Goal: Task Accomplishment & Management: Complete application form

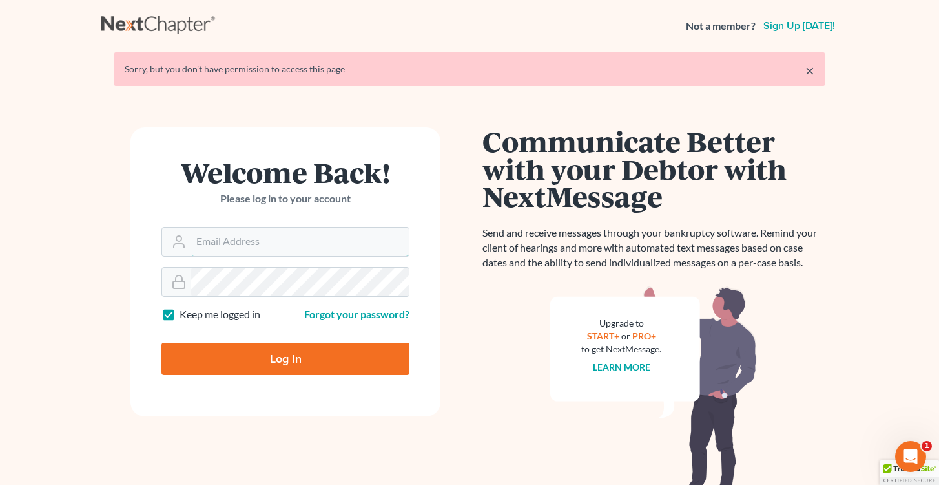
type input "[EMAIL_ADDRESS][DOMAIN_NAME]"
click at [286, 357] on input "Log In" at bounding box center [286, 358] width 248 height 32
type input "Thinking..."
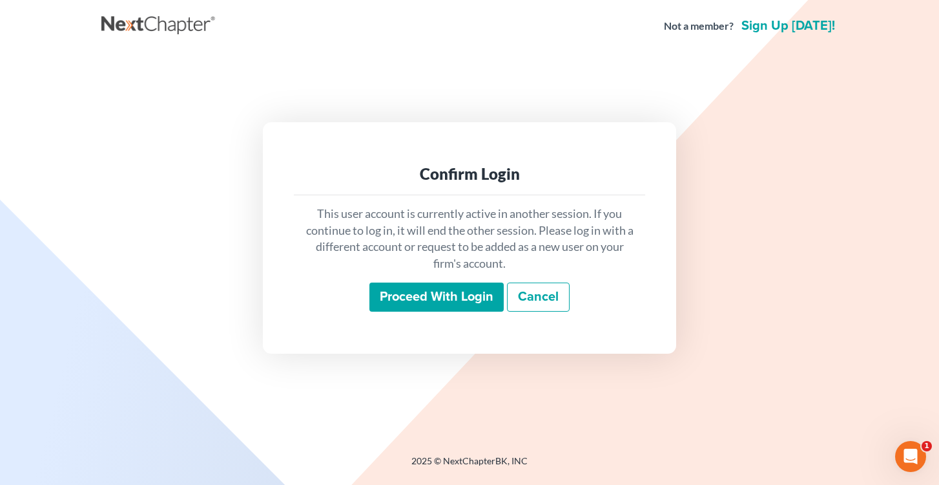
click at [430, 303] on input "Proceed with login" at bounding box center [437, 297] width 134 height 30
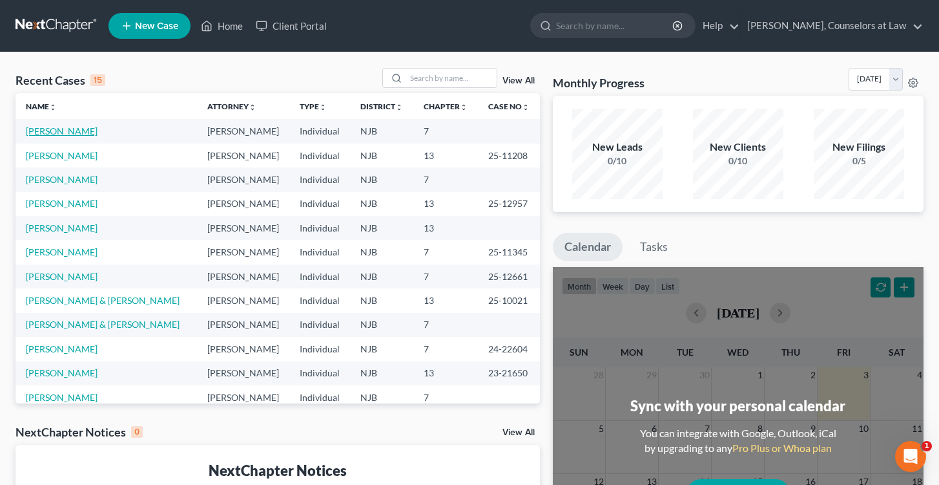
click at [41, 132] on link "[PERSON_NAME]" at bounding box center [62, 130] width 72 height 11
select select "0"
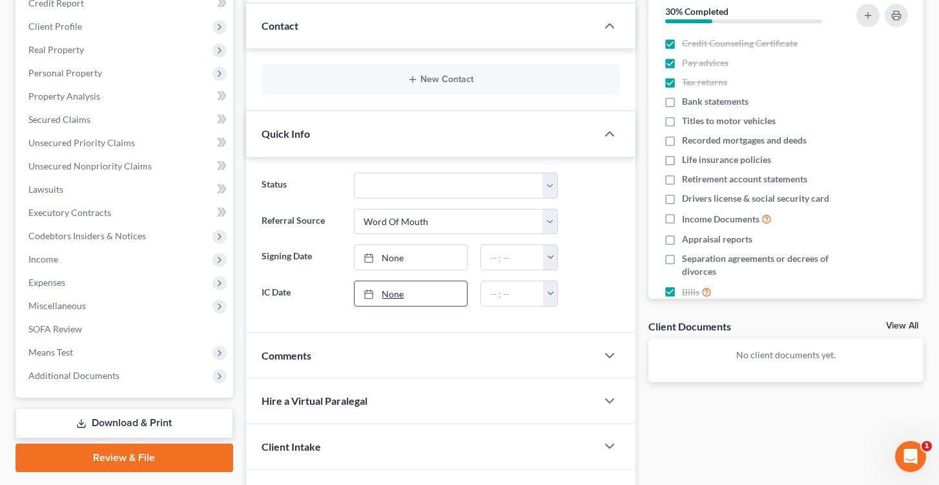
scroll to position [168, 0]
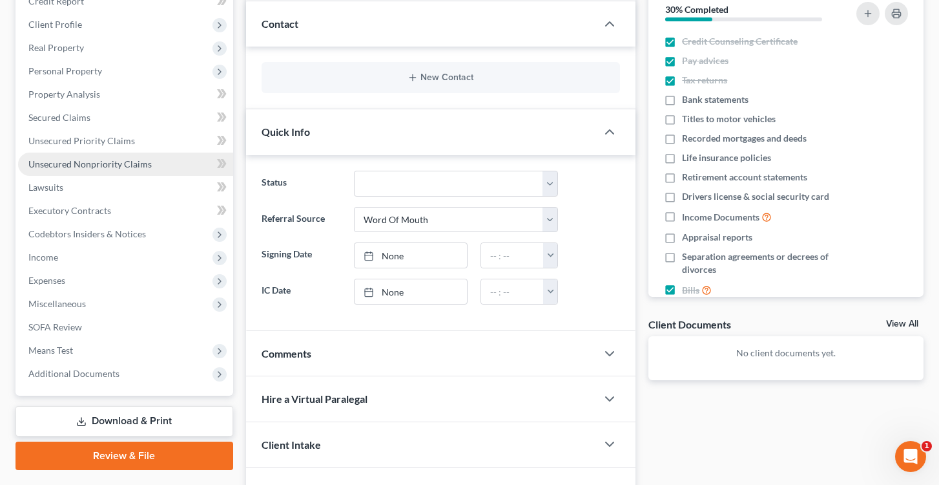
click at [63, 160] on span "Unsecured Nonpriority Claims" at bounding box center [89, 163] width 123 height 11
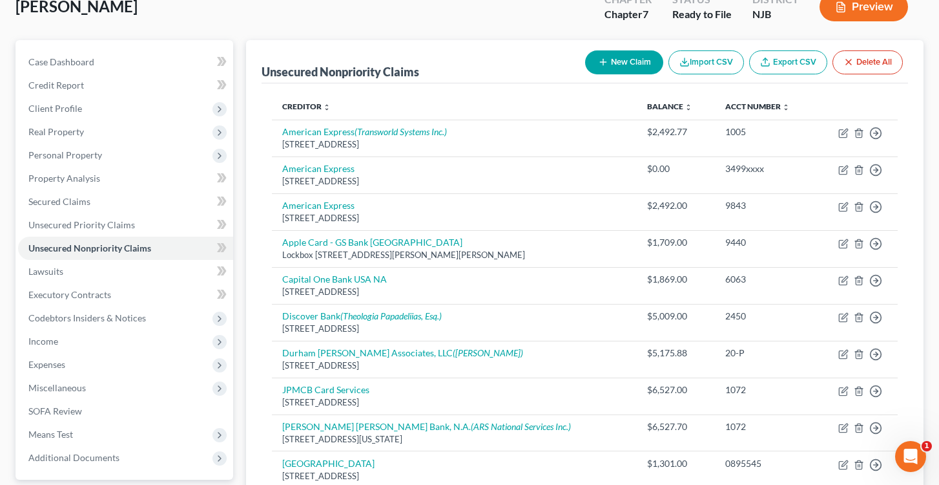
scroll to position [94, 0]
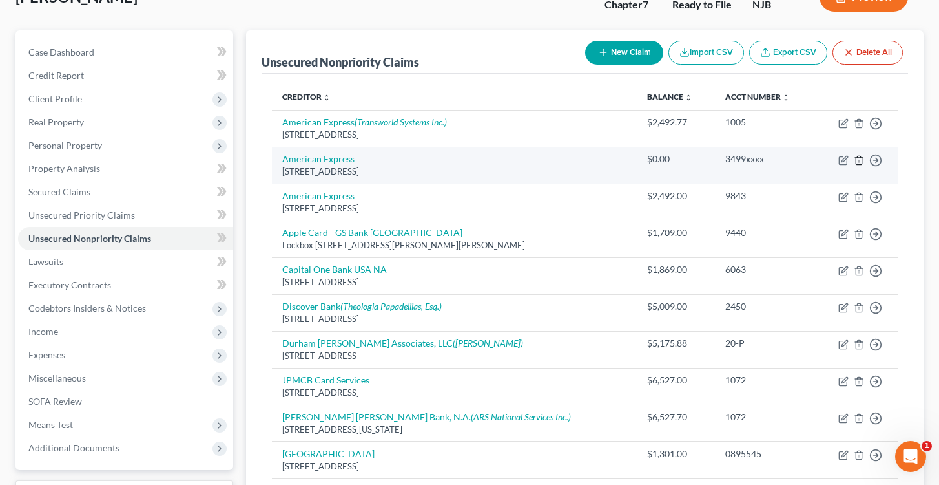
click at [861, 158] on polyline "button" at bounding box center [859, 158] width 8 height 0
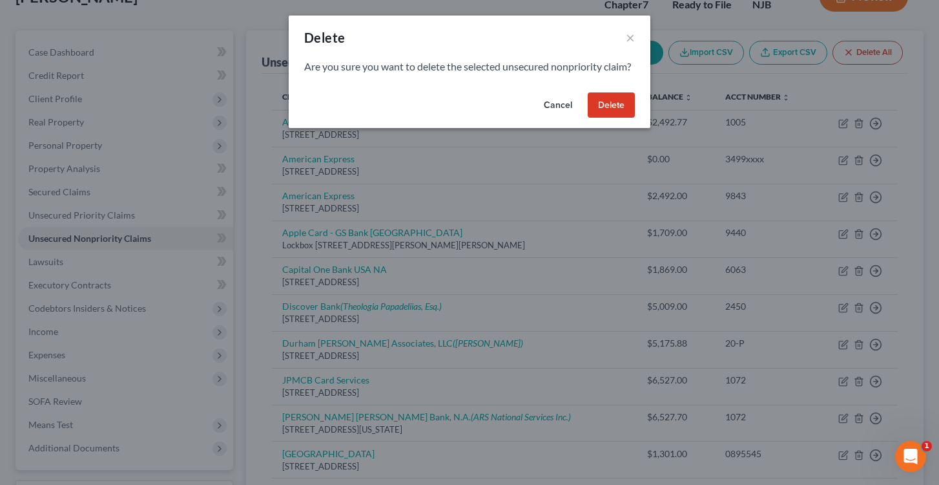
click at [598, 114] on button "Delete" at bounding box center [611, 105] width 47 height 26
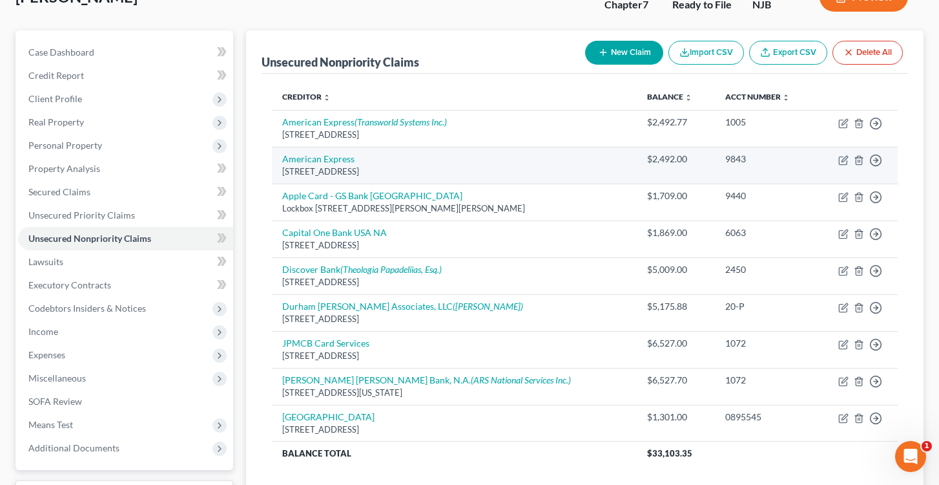
click at [341, 164] on td "American Express PO Box 981537, El Paso, TX 79998" at bounding box center [455, 165] width 366 height 37
click at [344, 158] on link "American Express" at bounding box center [318, 158] width 72 height 11
select select "45"
select select "2"
select select "0"
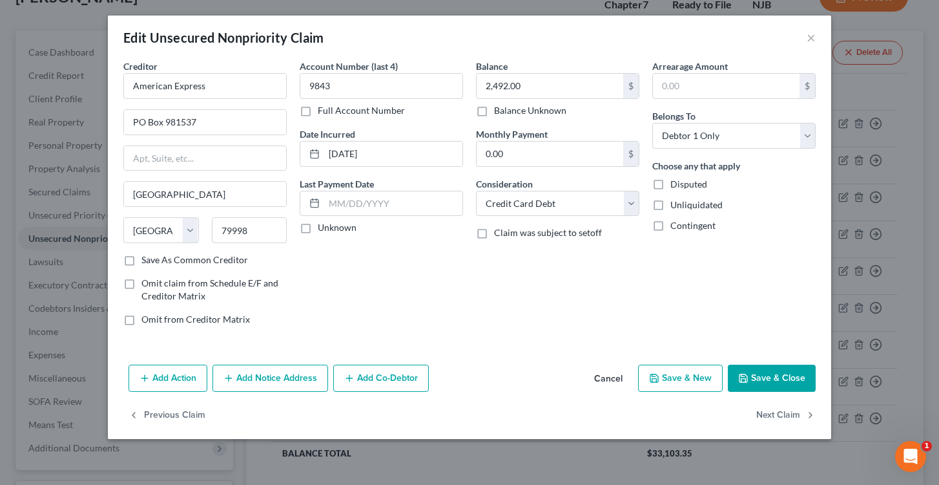
click at [773, 372] on button "Save & Close" at bounding box center [772, 377] width 88 height 27
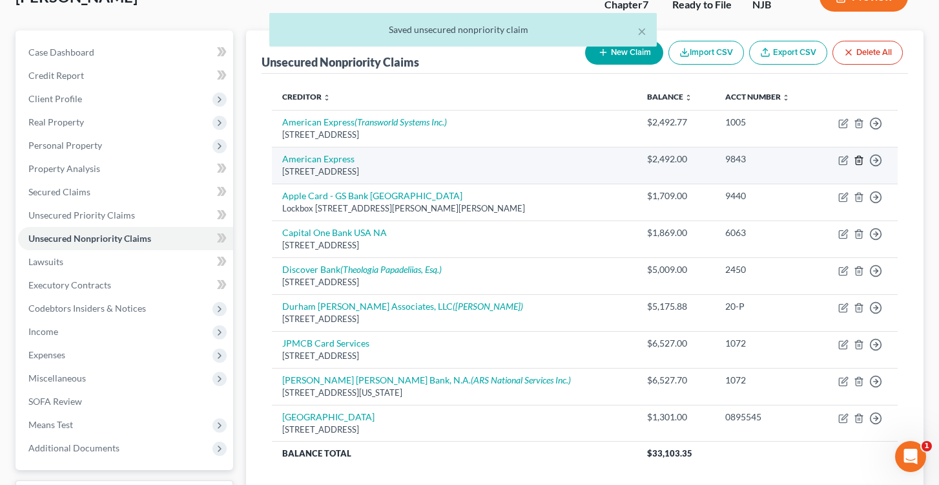
click at [862, 157] on icon "button" at bounding box center [859, 160] width 6 height 8
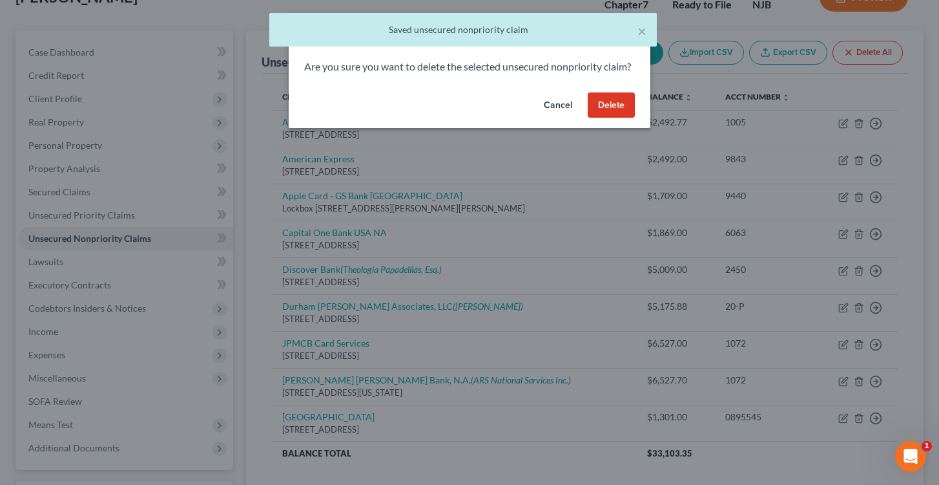
click at [612, 115] on button "Delete" at bounding box center [611, 105] width 47 height 26
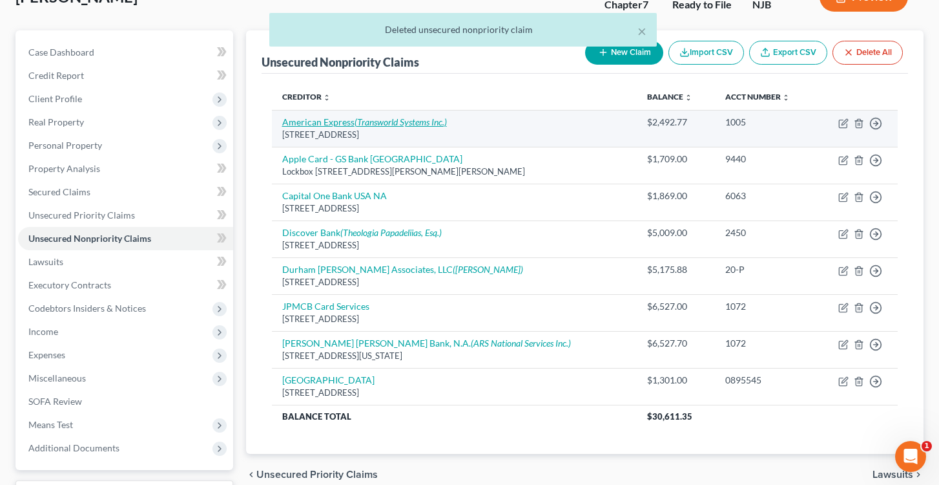
click at [339, 125] on link "American Express (Transworld Systems Inc.)" at bounding box center [364, 121] width 165 height 11
select select "45"
select select "2"
select select "0"
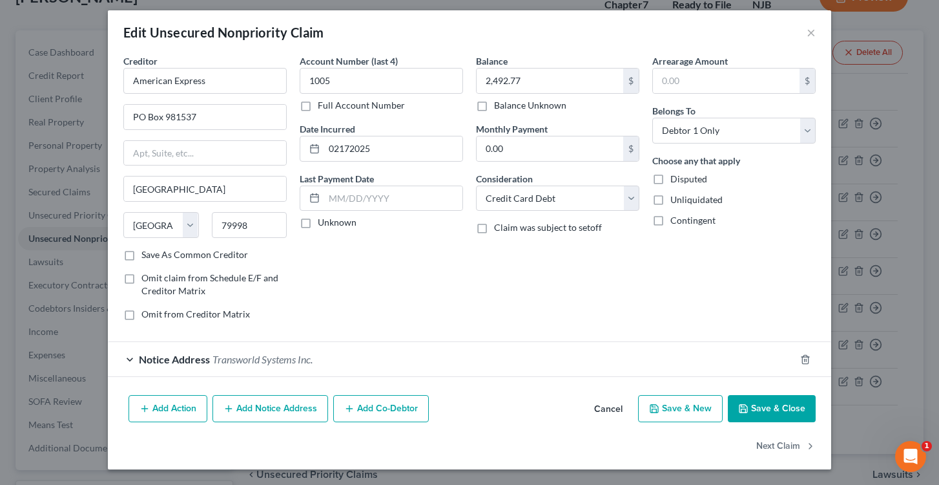
scroll to position [5, 0]
click at [812, 31] on button "×" at bounding box center [811, 33] width 9 height 16
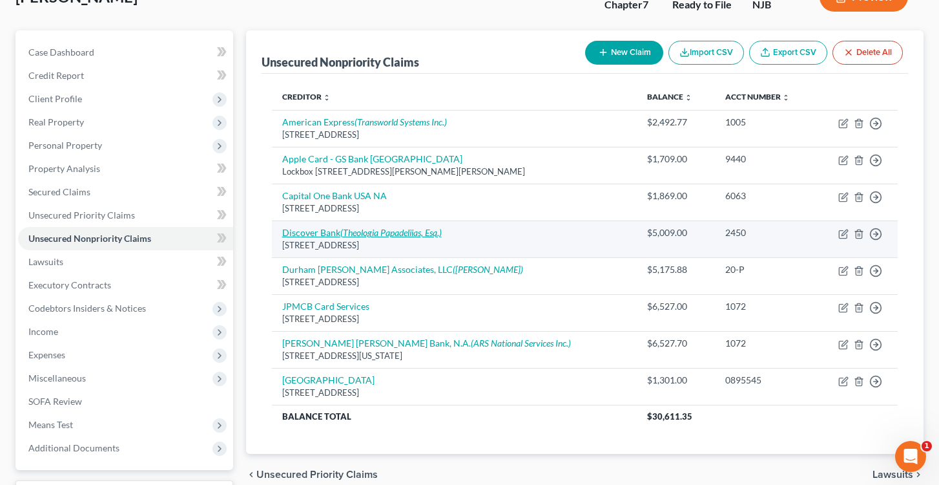
click at [329, 233] on link "Discover Bank (Theologia Papadeliias, Esq.)" at bounding box center [362, 232] width 160 height 11
select select "46"
select select "2"
select select "0"
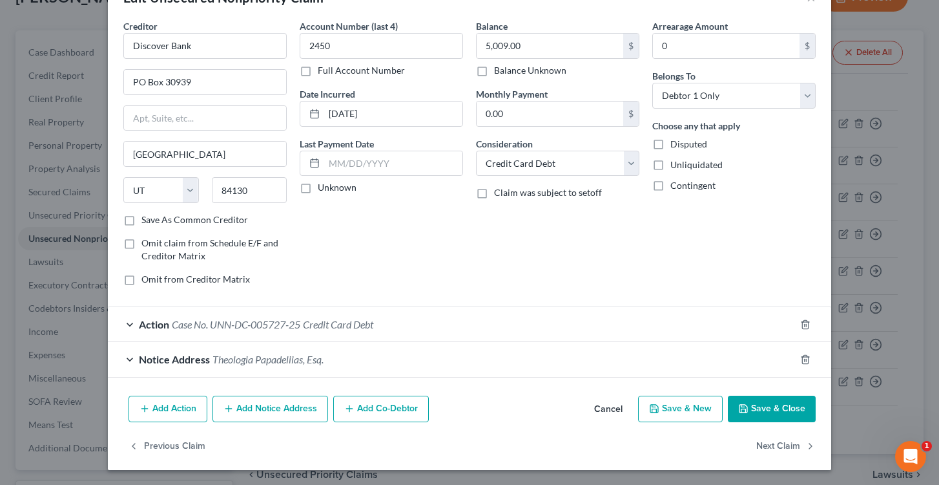
scroll to position [0, 0]
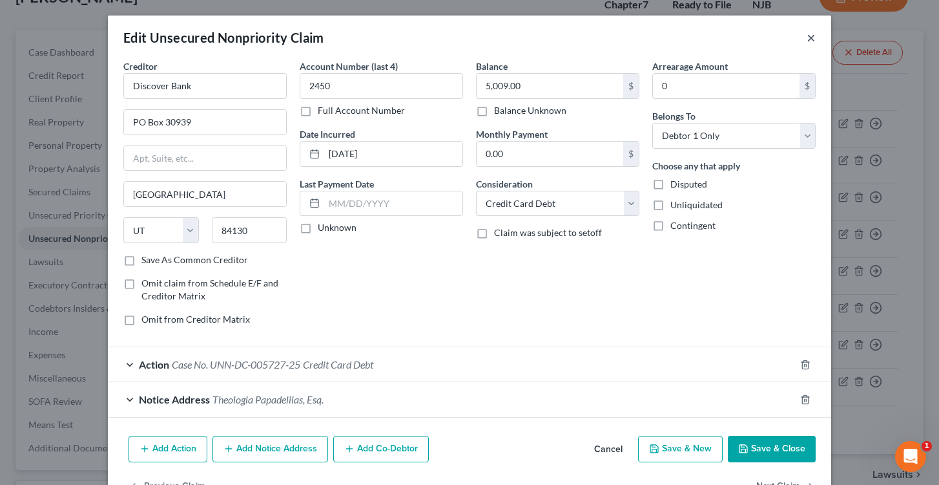
click at [813, 36] on button "×" at bounding box center [811, 38] width 9 height 16
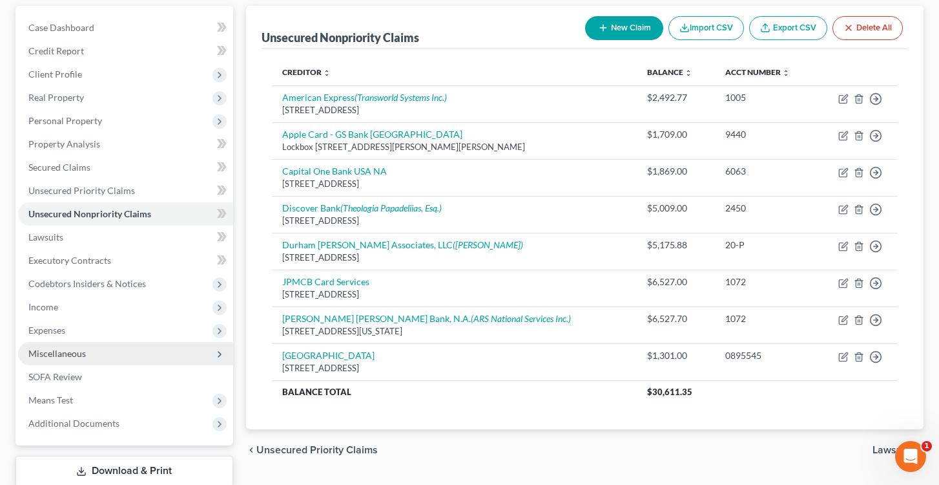
scroll to position [121, 0]
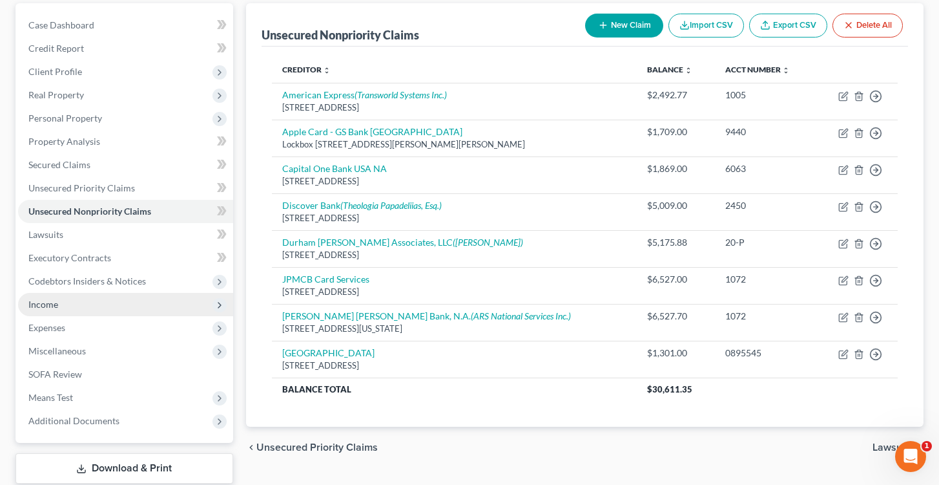
click at [55, 308] on span "Income" at bounding box center [43, 303] width 30 height 11
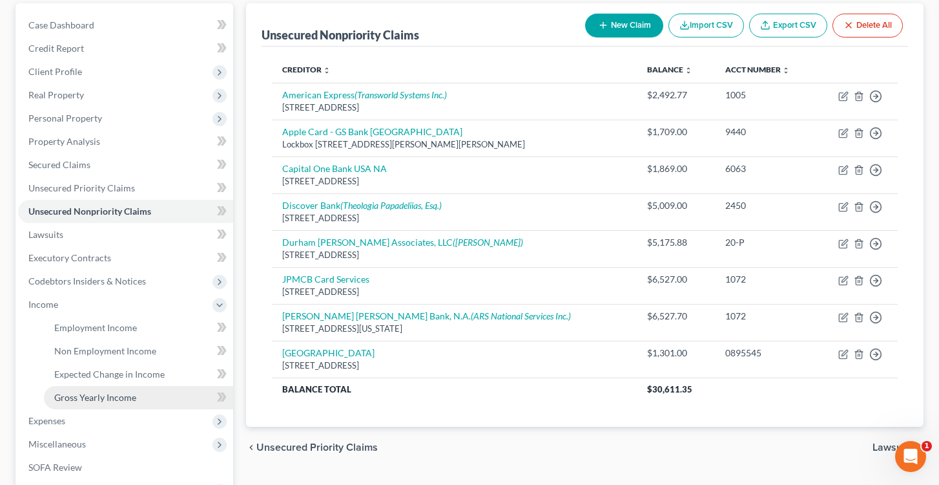
click at [110, 397] on span "Gross Yearly Income" at bounding box center [95, 397] width 82 height 11
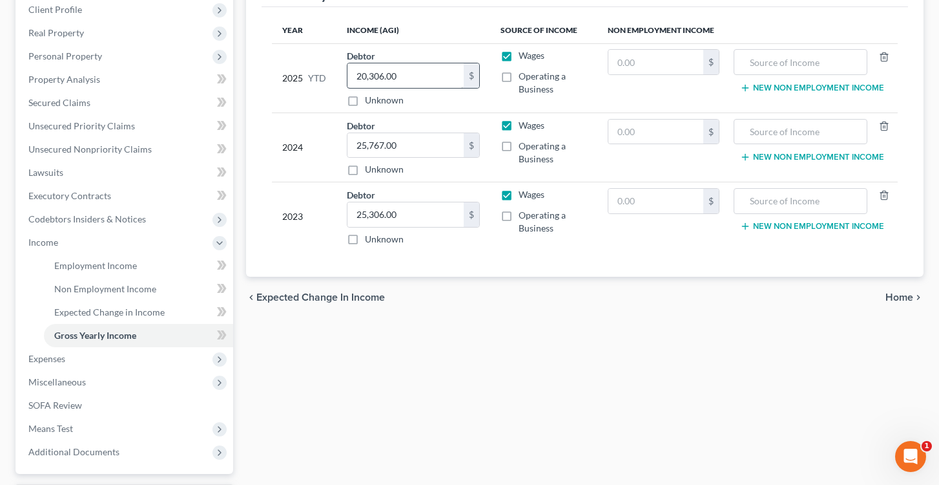
scroll to position [192, 0]
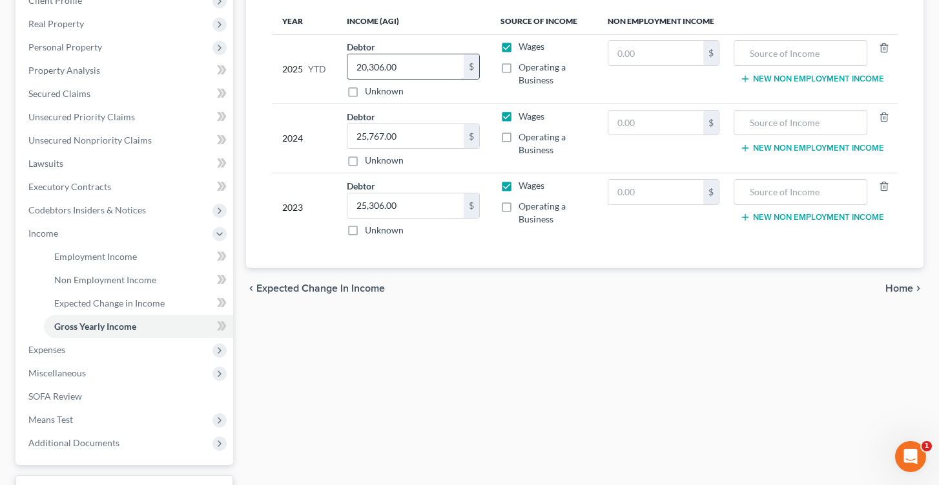
click at [413, 62] on input "20,306.00" at bounding box center [406, 66] width 117 height 25
drag, startPoint x: 411, startPoint y: 66, endPoint x: 311, endPoint y: 68, distance: 99.5
click at [311, 67] on tr "2025 YTD Debtor 20,306.00 $ Unknown Balance Undetermined 20,306.00 $ Unknown Wa…" at bounding box center [585, 68] width 627 height 69
type input "28,665.91"
click at [897, 285] on span "Home" at bounding box center [900, 288] width 28 height 10
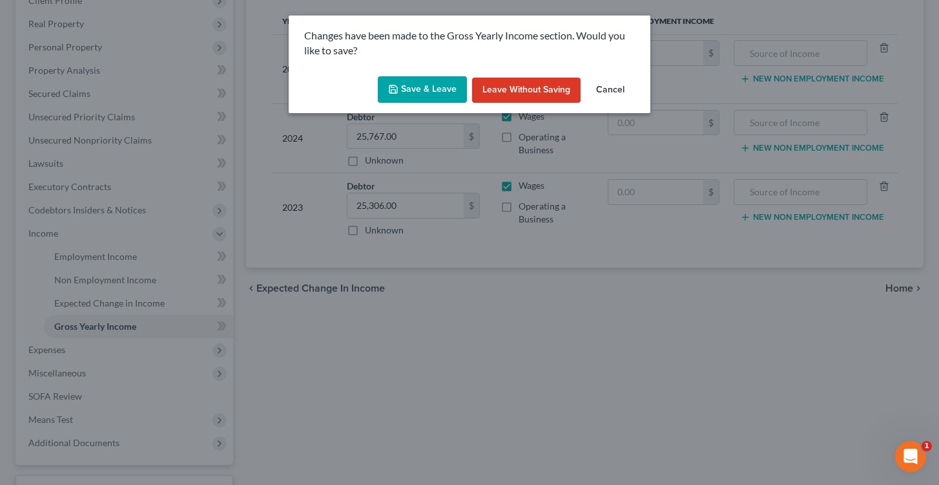
click at [419, 92] on button "Save & Leave" at bounding box center [422, 89] width 89 height 27
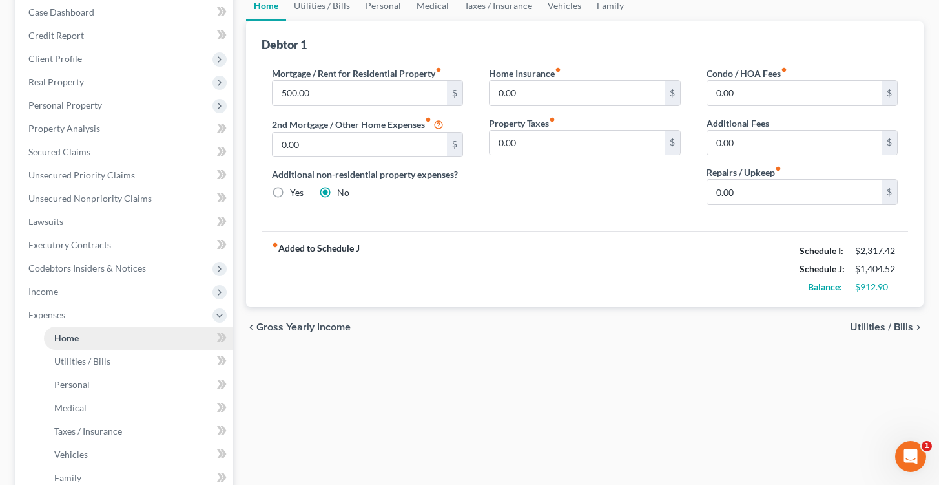
scroll to position [134, 0]
click at [68, 101] on span "Personal Property" at bounding box center [65, 104] width 74 height 11
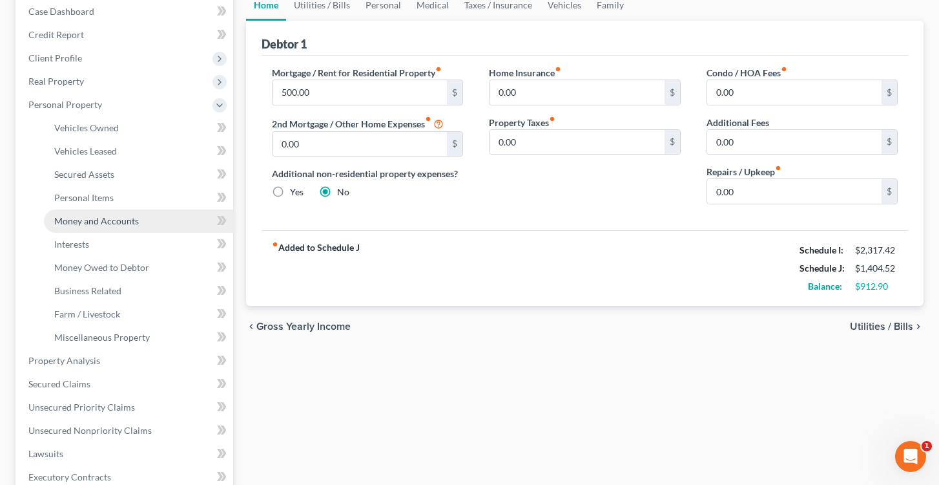
click at [104, 217] on span "Money and Accounts" at bounding box center [96, 220] width 85 height 11
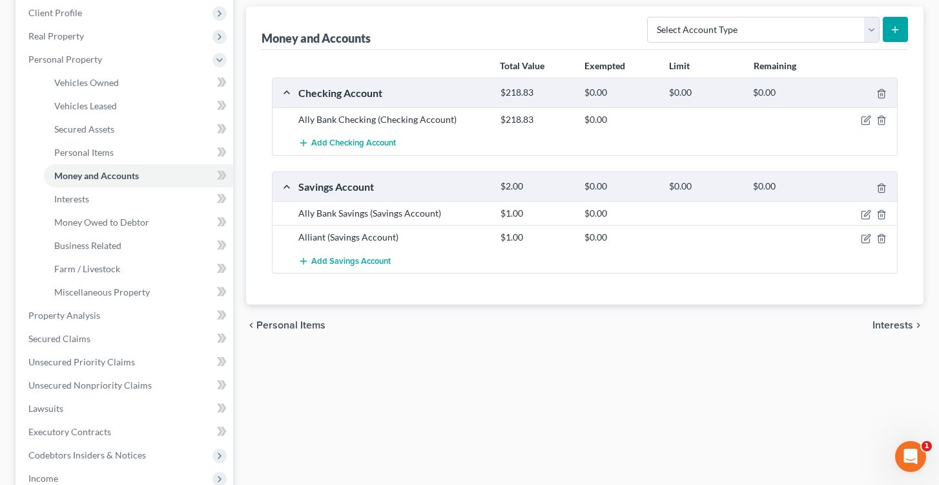
scroll to position [182, 0]
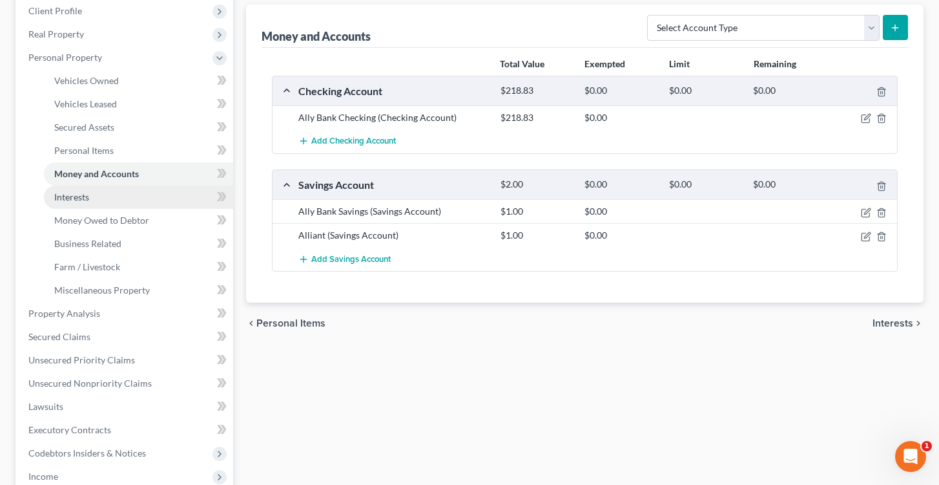
click at [89, 193] on span "Interests" at bounding box center [71, 196] width 35 height 11
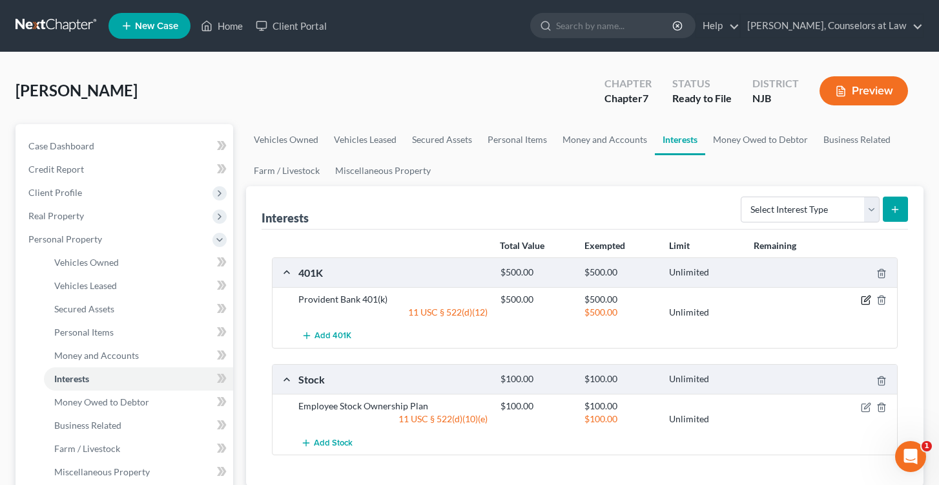
click at [862, 298] on icon "button" at bounding box center [866, 300] width 10 height 10
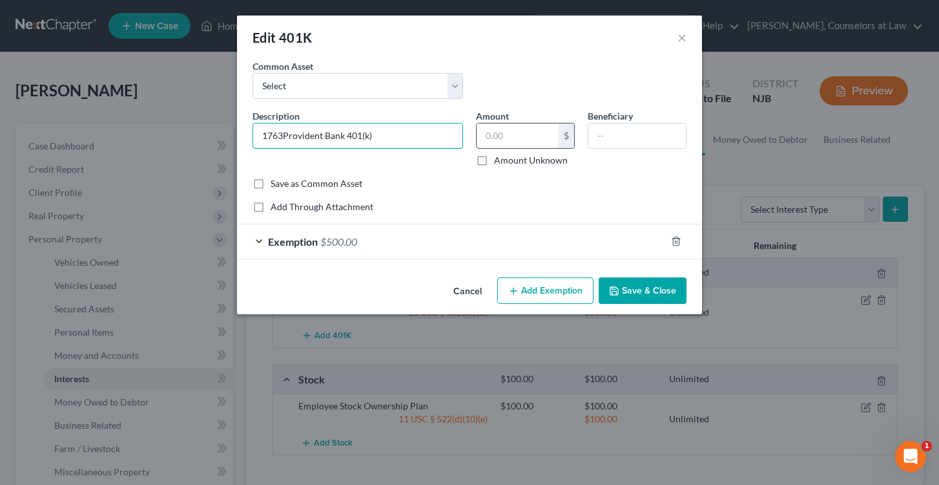
type input "1763Provident Bank 401(k)"
click at [508, 129] on input "text" at bounding box center [518, 135] width 82 height 25
type input "1,763.00"
click at [622, 131] on input "text" at bounding box center [638, 135] width 98 height 25
click at [285, 136] on input "1763Provident Bank 401(k)" at bounding box center [357, 135] width 209 height 25
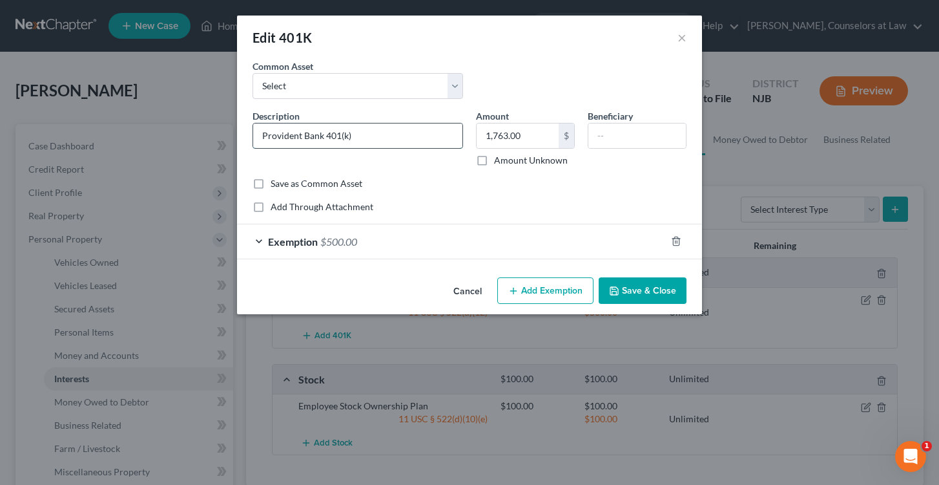
click at [364, 128] on input "Provident Bank 401(k)" at bounding box center [357, 135] width 209 height 25
click at [364, 138] on input "Provident Bank 401(k)" at bounding box center [357, 135] width 209 height 25
type input "Provident Bank 401(k)"
click at [644, 291] on button "Save & Close" at bounding box center [643, 290] width 88 height 27
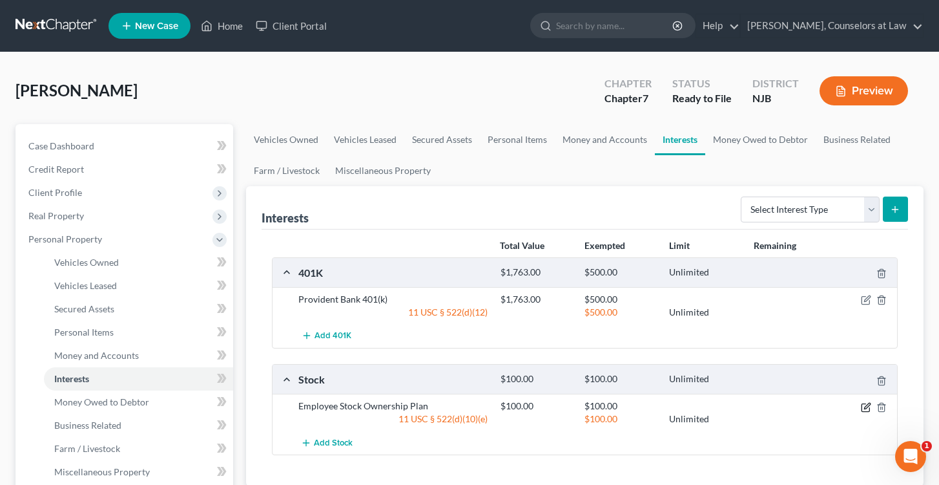
click at [863, 410] on icon "button" at bounding box center [866, 407] width 10 height 10
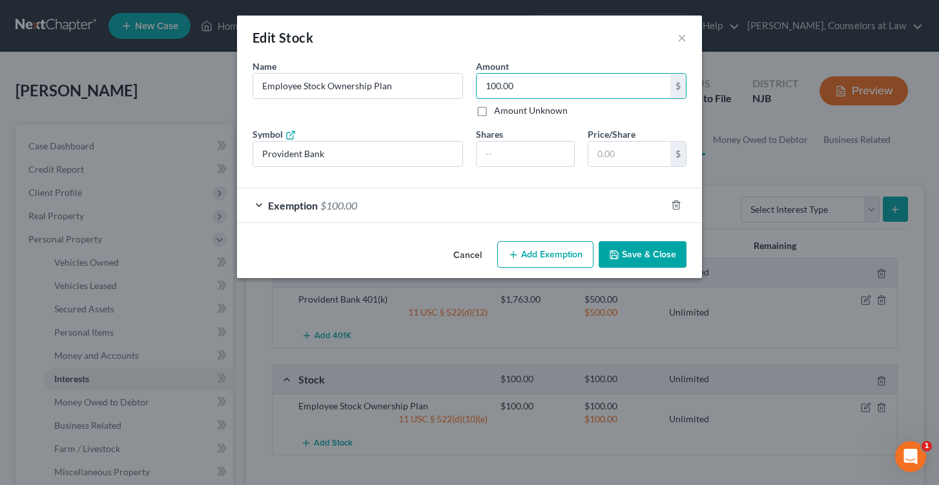
drag, startPoint x: 527, startPoint y: 87, endPoint x: 463, endPoint y: 87, distance: 64.0
click at [463, 87] on div "Name * Describe * Employee Stock Ownership Plan Amount 100.00 $ Amount Unknown …" at bounding box center [469, 118] width 447 height 118
type input "1,664"
click at [504, 156] on input "number" at bounding box center [526, 153] width 98 height 25
type input "188.2212"
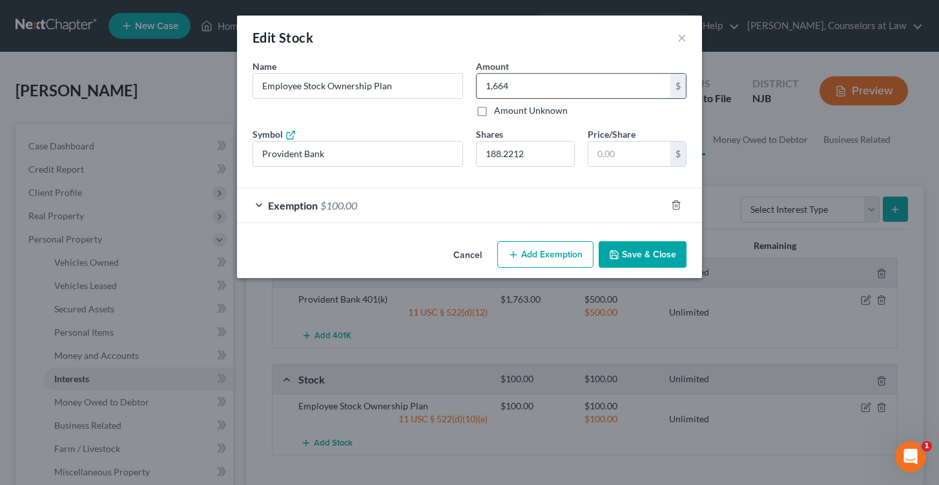
click at [523, 86] on input "1,664" at bounding box center [574, 86] width 194 height 25
click at [639, 151] on input "text" at bounding box center [630, 153] width 82 height 25
type input "1,505.76"
type input "8."
type input "1,656.34"
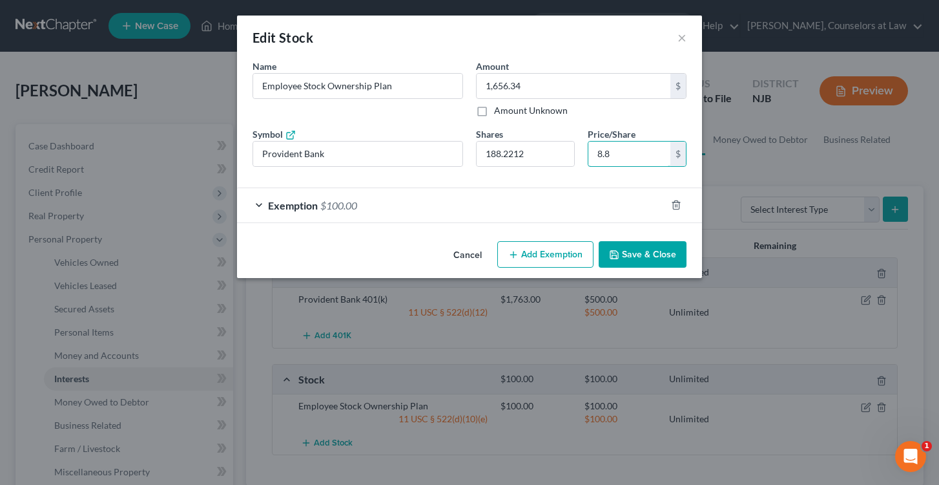
type input "8.80"
type input "1,657.09"
type input "8.80"
click at [638, 255] on button "Save & Close" at bounding box center [643, 254] width 88 height 27
type input "1,656.34"
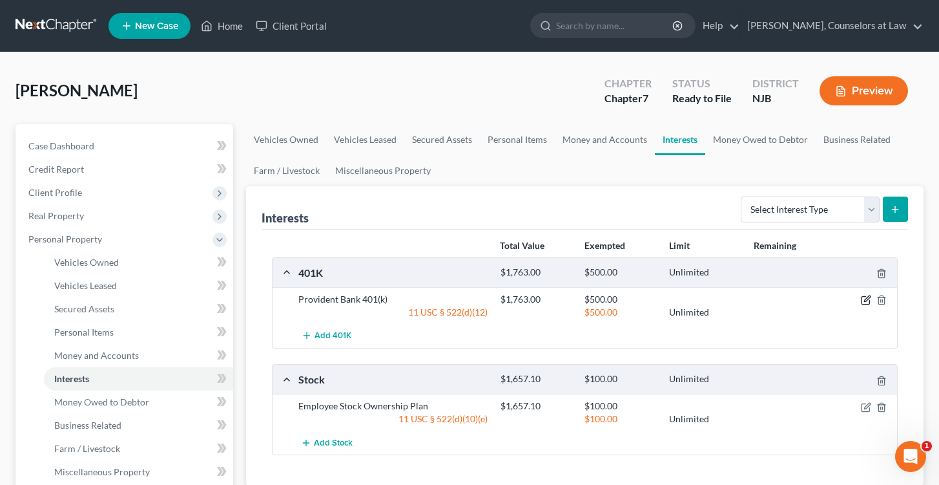
click at [864, 298] on icon "button" at bounding box center [866, 300] width 10 height 10
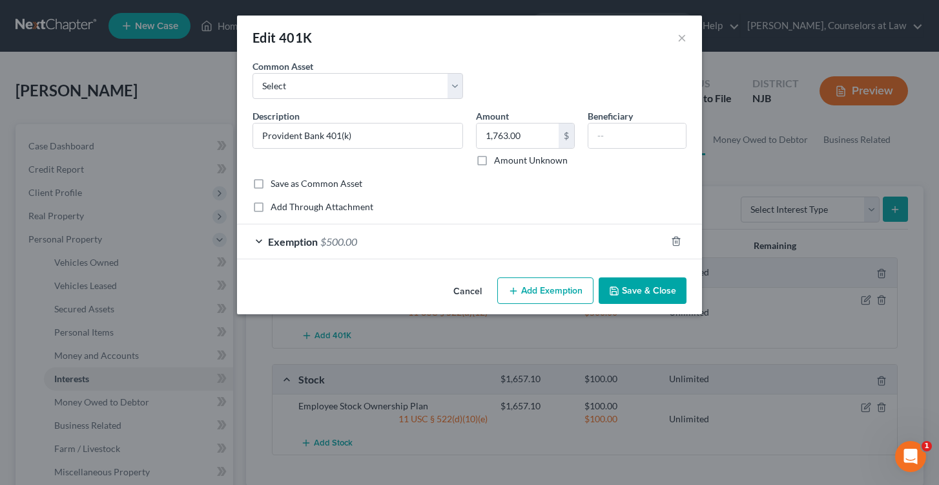
click at [468, 247] on div "Exemption $500.00" at bounding box center [451, 241] width 429 height 34
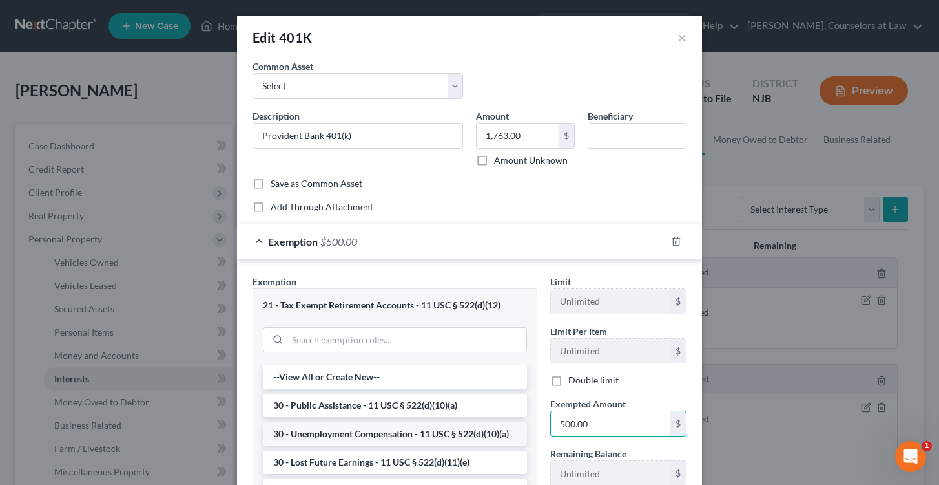
drag, startPoint x: 596, startPoint y: 425, endPoint x: 512, endPoint y: 428, distance: 83.4
click at [512, 428] on div "Exemption Set must be selected for CA. Exemption * 21 - Tax Exempt Retirement A…" at bounding box center [469, 429] width 447 height 308
type input "1,763"
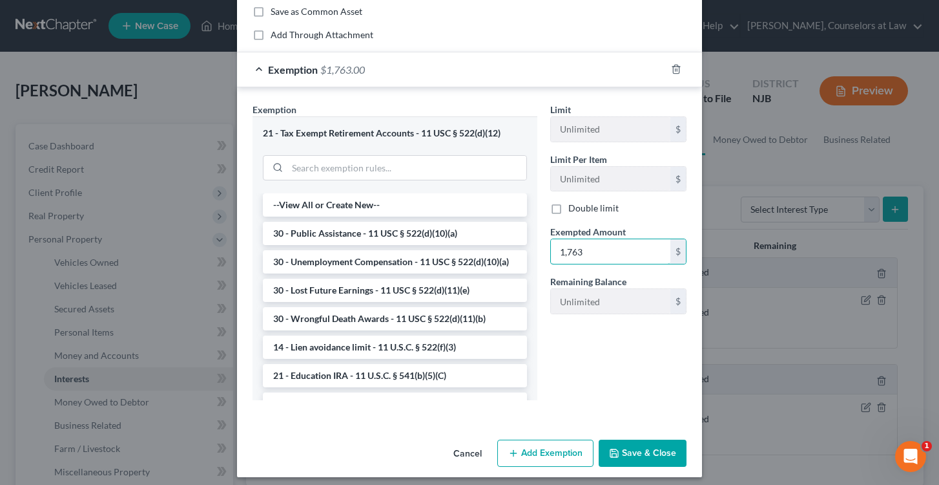
scroll to position [176, 0]
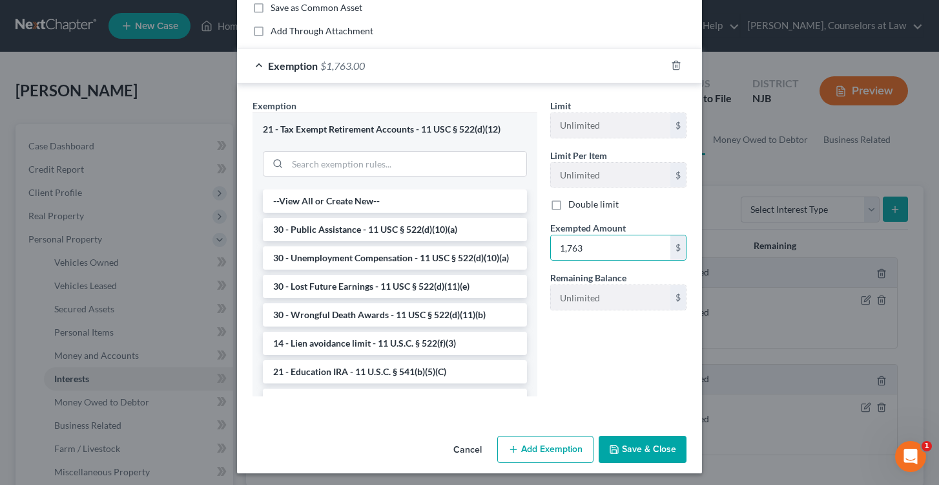
click at [627, 446] on button "Save & Close" at bounding box center [643, 448] width 88 height 27
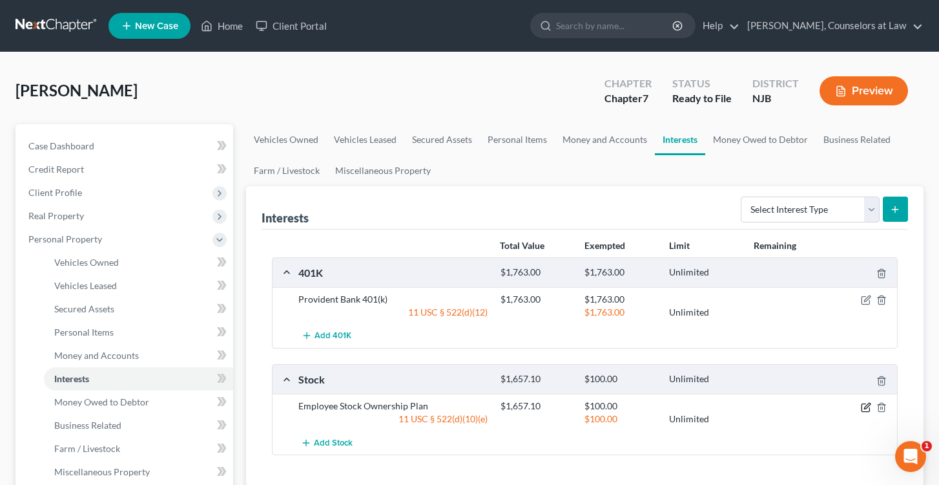
click at [868, 404] on icon "button" at bounding box center [866, 407] width 10 height 10
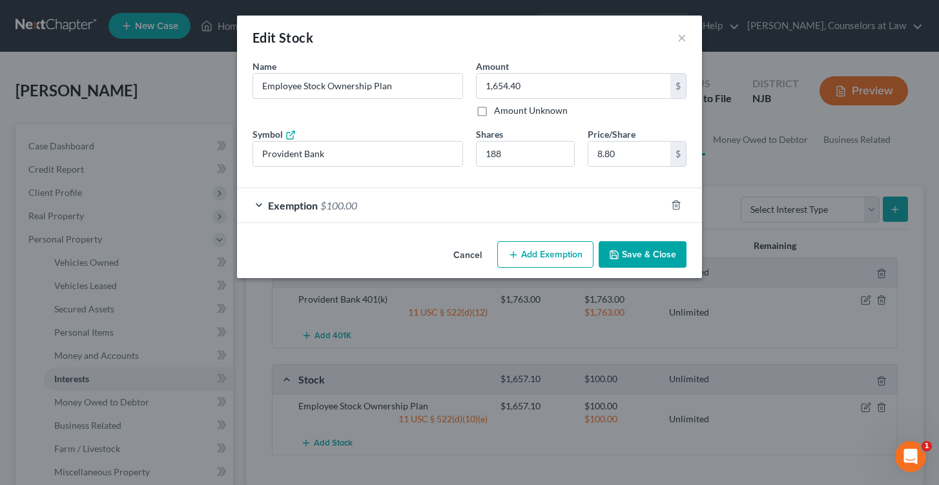
click at [774, 316] on div "Edit Stock × An exemption set must first be selected from the Filing Informatio…" at bounding box center [469, 242] width 939 height 485
click at [830, 414] on div "Edit Stock × An exemption set must first be selected from the Filing Informatio…" at bounding box center [469, 242] width 939 height 485
click at [638, 255] on button "Save & Close" at bounding box center [643, 254] width 88 height 27
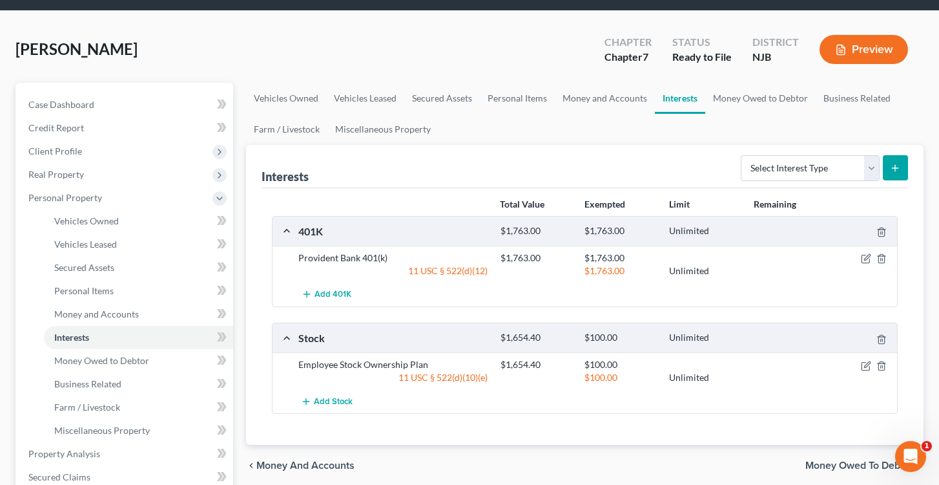
scroll to position [42, 0]
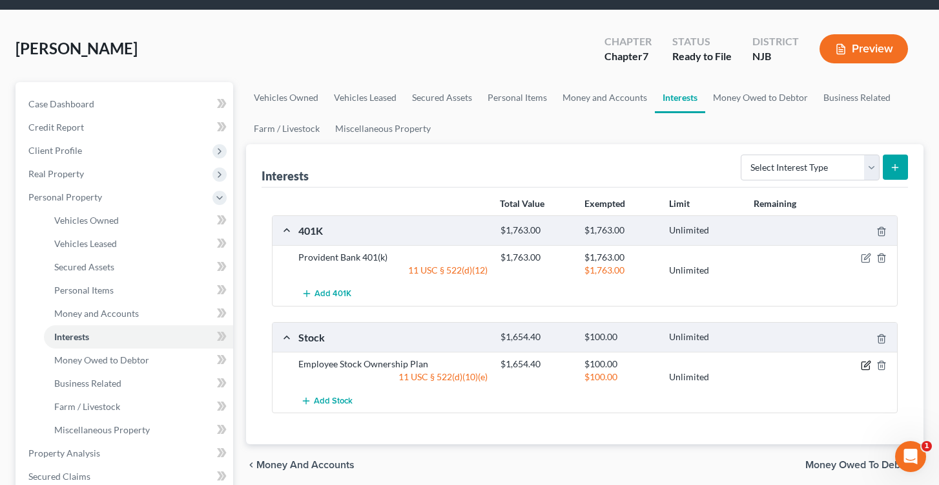
click at [862, 362] on icon "button" at bounding box center [866, 365] width 8 height 8
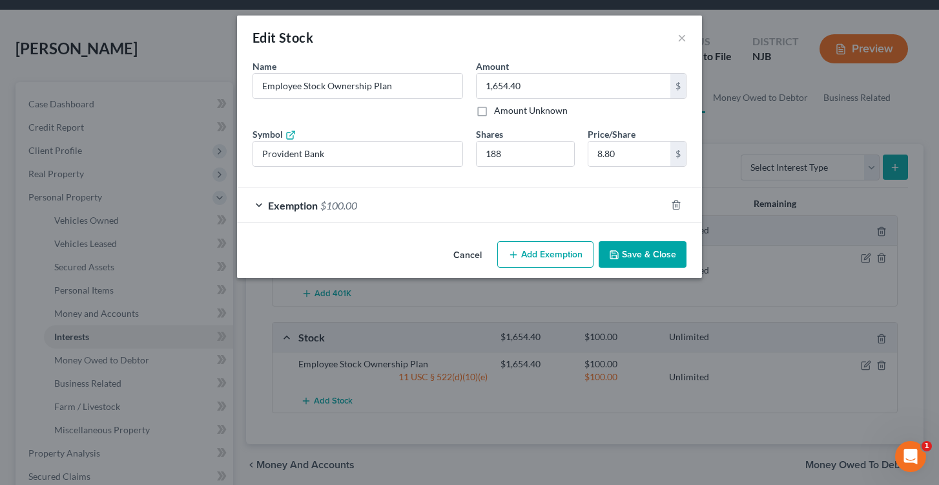
click at [486, 205] on div "Exemption $100.00" at bounding box center [451, 205] width 429 height 34
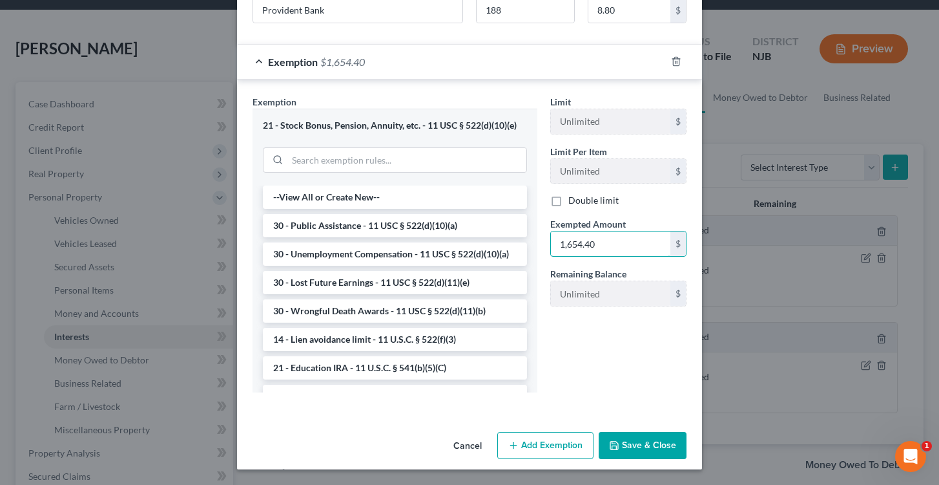
scroll to position [143, 0]
type input "1,654.40"
click at [645, 448] on button "Save & Close" at bounding box center [643, 445] width 88 height 27
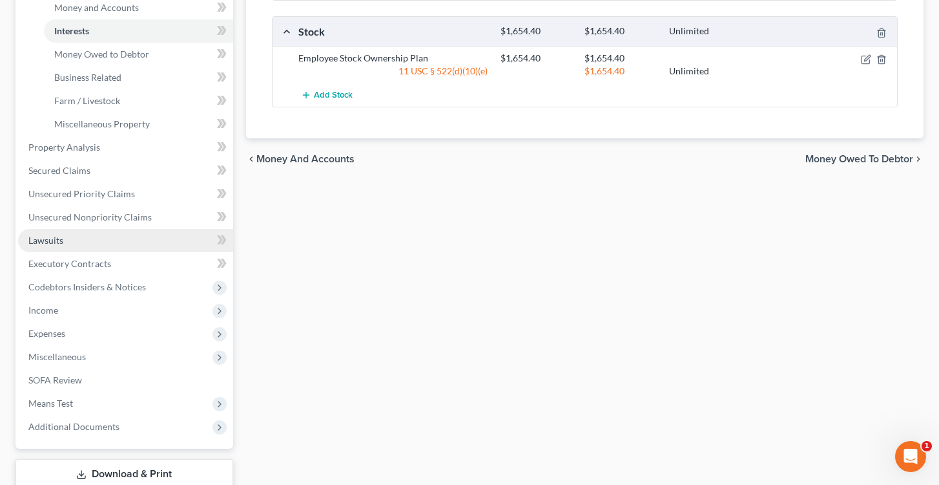
scroll to position [351, 0]
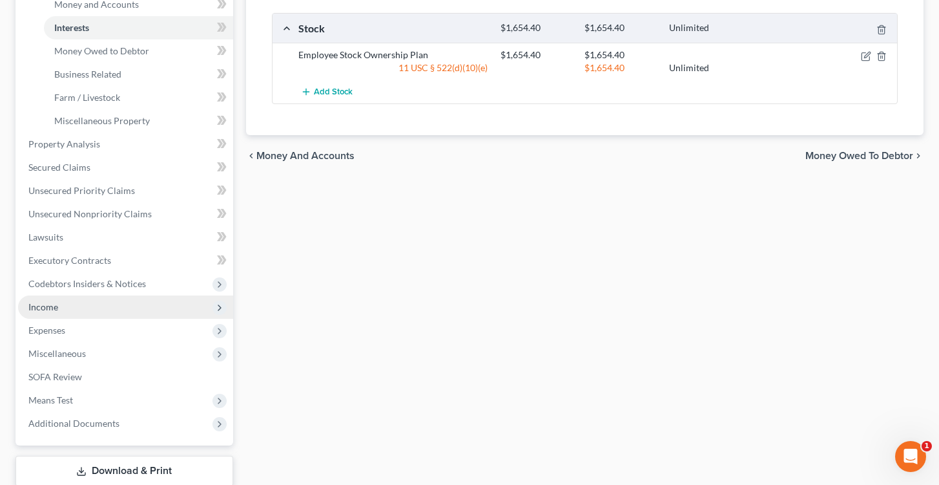
click at [59, 304] on span "Income" at bounding box center [125, 306] width 215 height 23
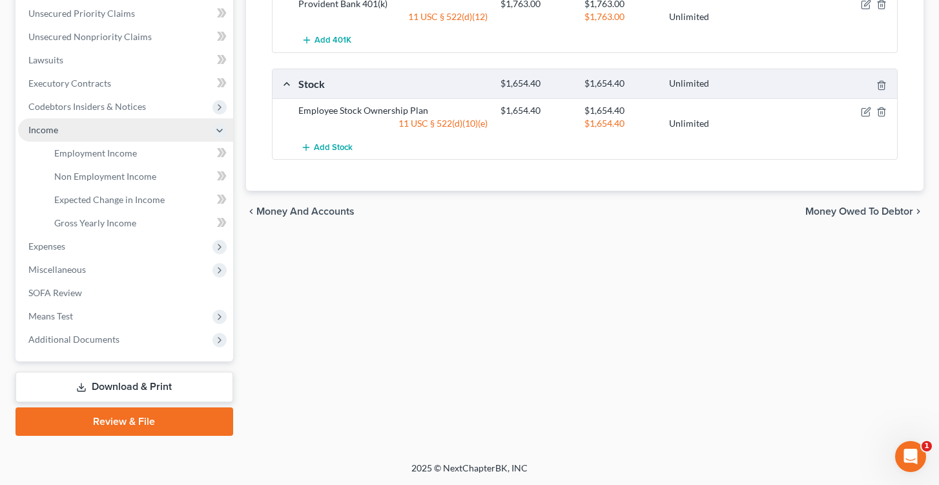
scroll to position [295, 0]
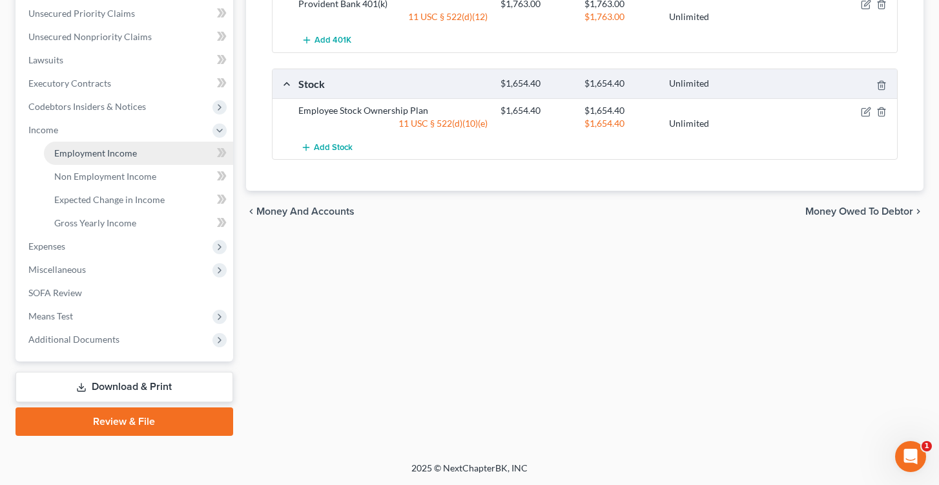
click at [100, 152] on span "Employment Income" at bounding box center [95, 152] width 83 height 11
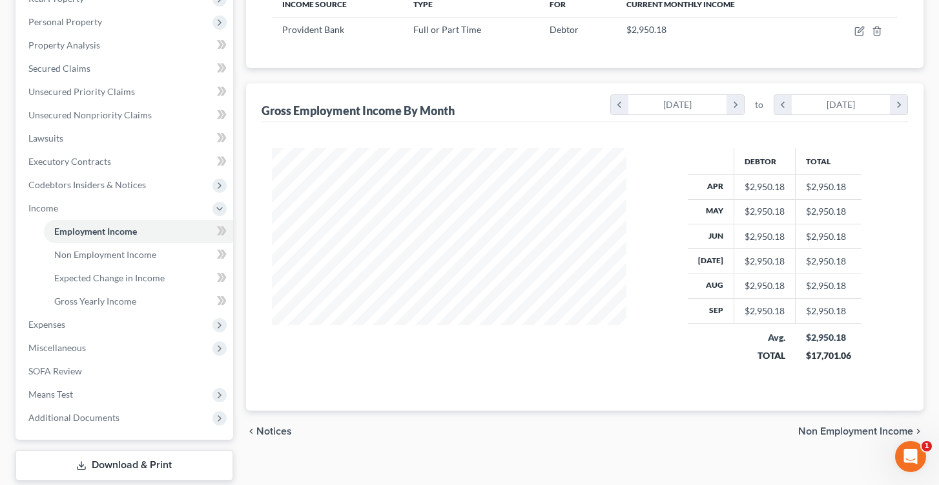
scroll to position [211, 0]
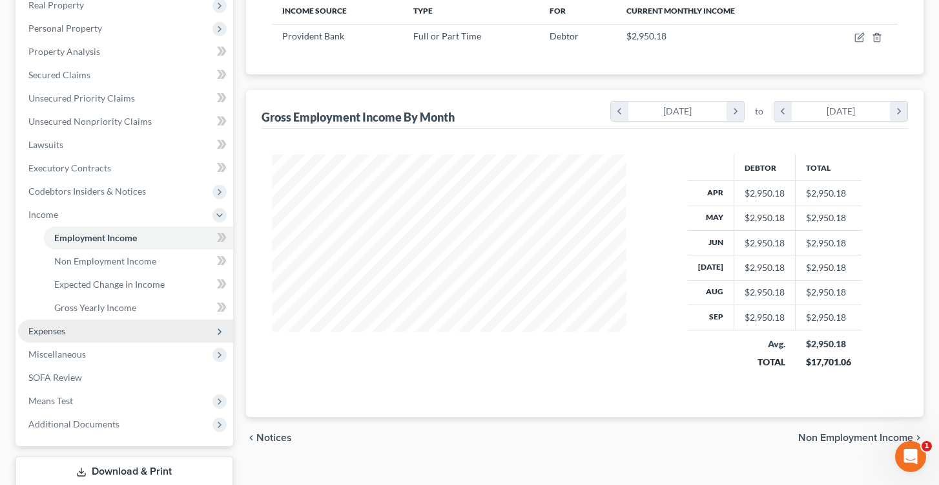
click at [63, 333] on span "Expenses" at bounding box center [46, 330] width 37 height 11
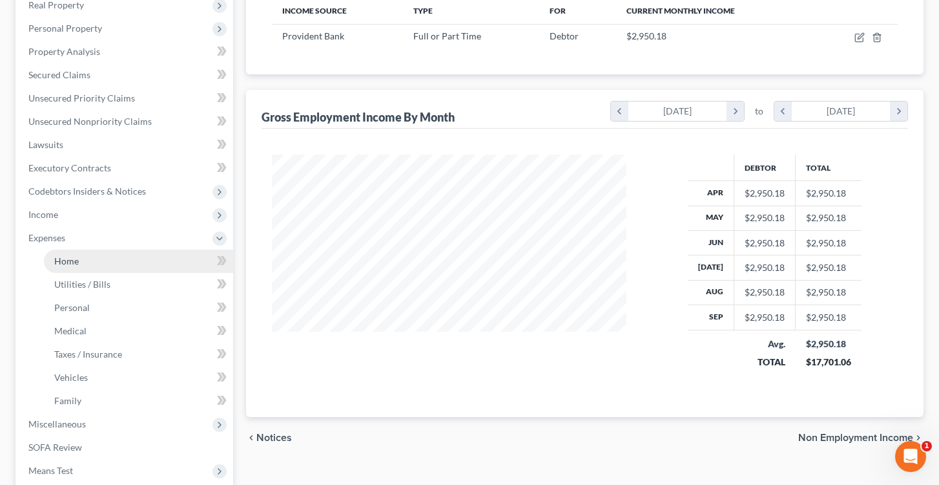
click at [72, 262] on span "Home" at bounding box center [66, 260] width 25 height 11
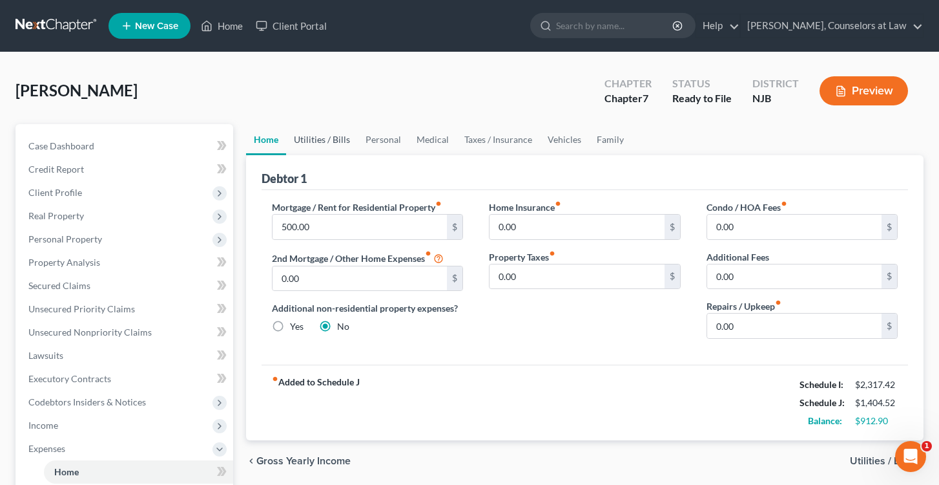
click at [324, 135] on link "Utilities / Bills" at bounding box center [322, 139] width 72 height 31
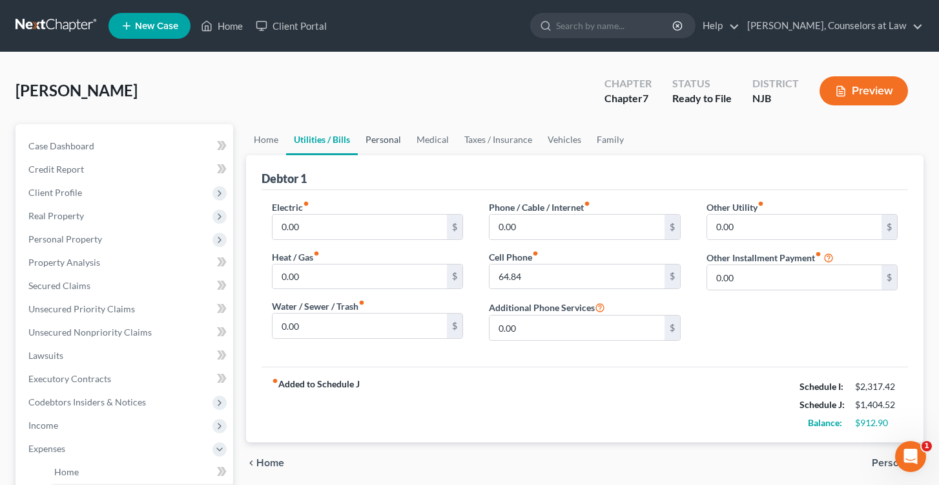
click at [392, 139] on link "Personal" at bounding box center [383, 139] width 51 height 31
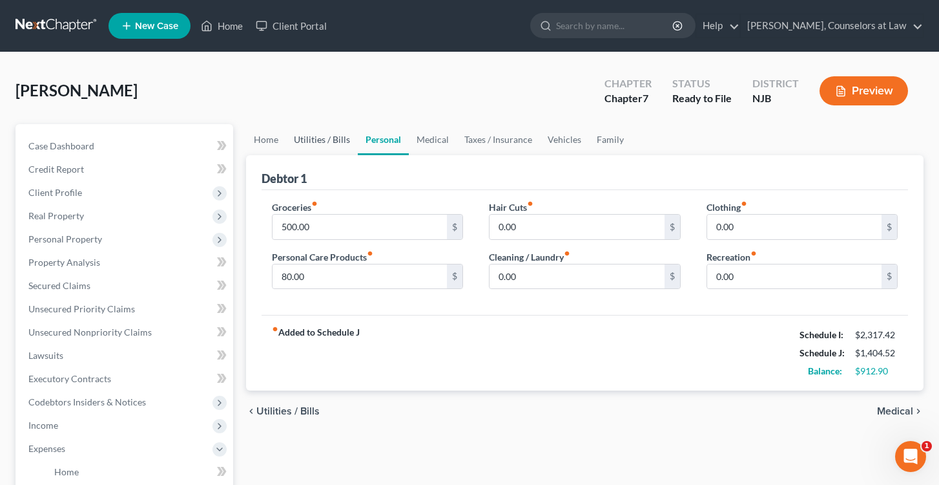
click at [315, 148] on link "Utilities / Bills" at bounding box center [322, 139] width 72 height 31
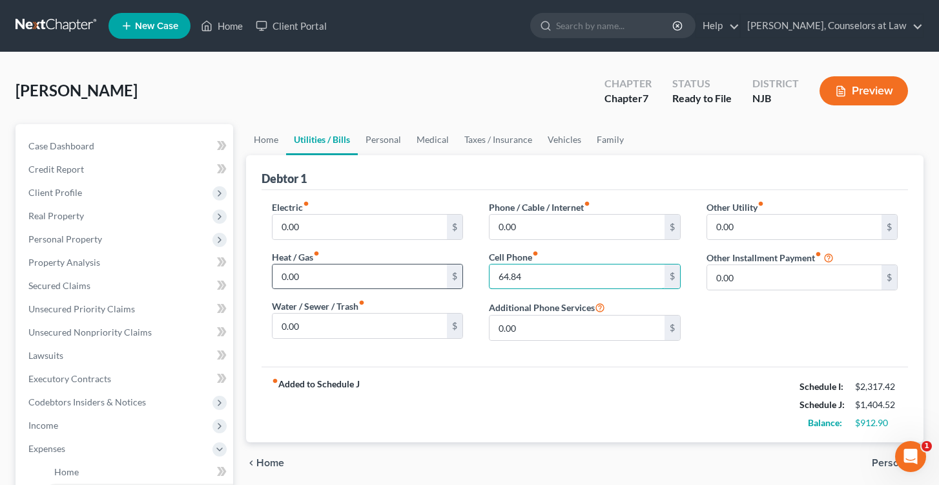
drag, startPoint x: 542, startPoint y: 278, endPoint x: 461, endPoint y: 266, distance: 81.7
type input "65.37"
click at [368, 138] on link "Personal" at bounding box center [383, 139] width 51 height 31
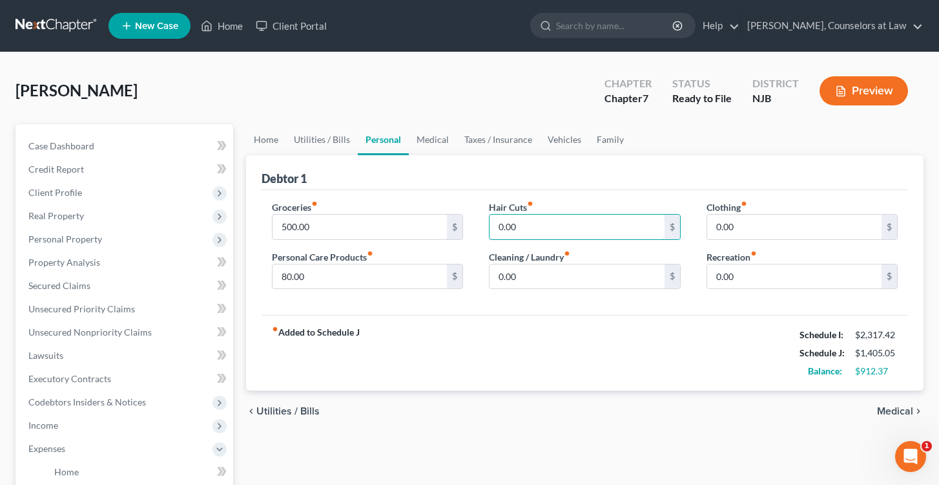
drag, startPoint x: 521, startPoint y: 227, endPoint x: 475, endPoint y: 225, distance: 45.9
click at [475, 225] on div "Groceries fiber_manual_record 500.00 $ Personal Care Products fiber_manual_reco…" at bounding box center [585, 249] width 653 height 99
type input "130"
click at [757, 225] on input "0.00" at bounding box center [794, 226] width 175 height 25
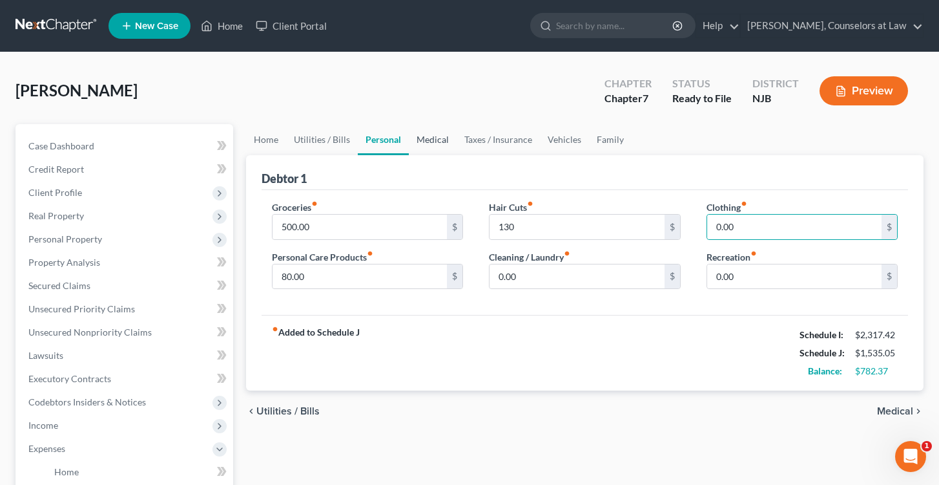
click at [433, 138] on link "Medical" at bounding box center [433, 139] width 48 height 31
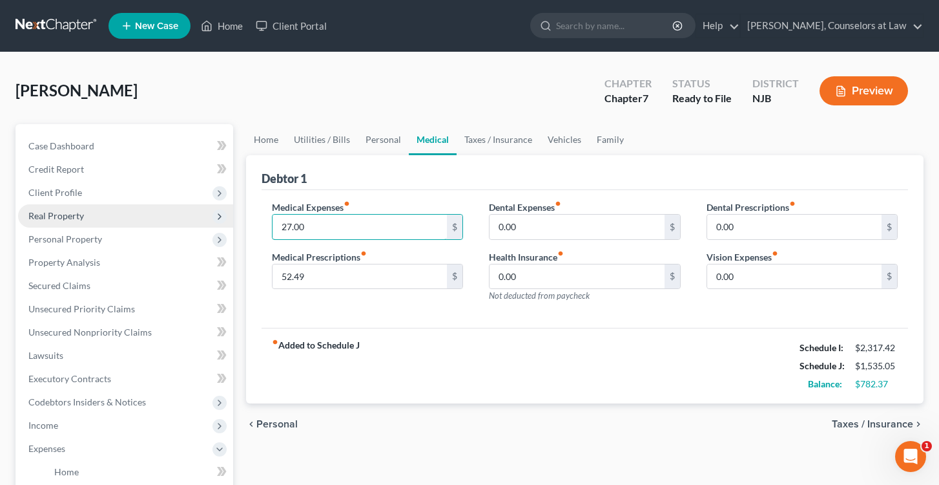
drag, startPoint x: 308, startPoint y: 228, endPoint x: 217, endPoint y: 225, distance: 91.2
click at [217, 225] on div "Petition Navigation Case Dashboard Payments Invoices Payments Payments Credit R…" at bounding box center [469, 462] width 921 height 676
type input "80"
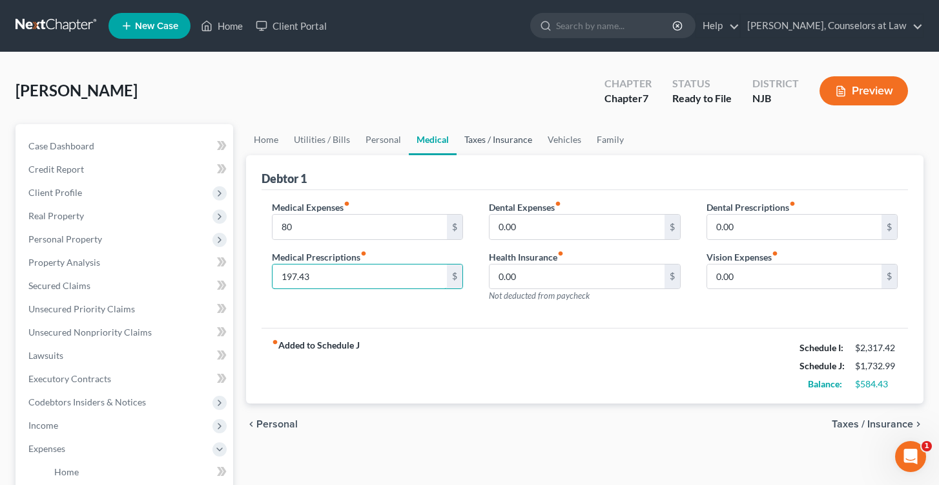
type input "197.43"
click at [475, 137] on link "Taxes / Insurance" at bounding box center [498, 139] width 83 height 31
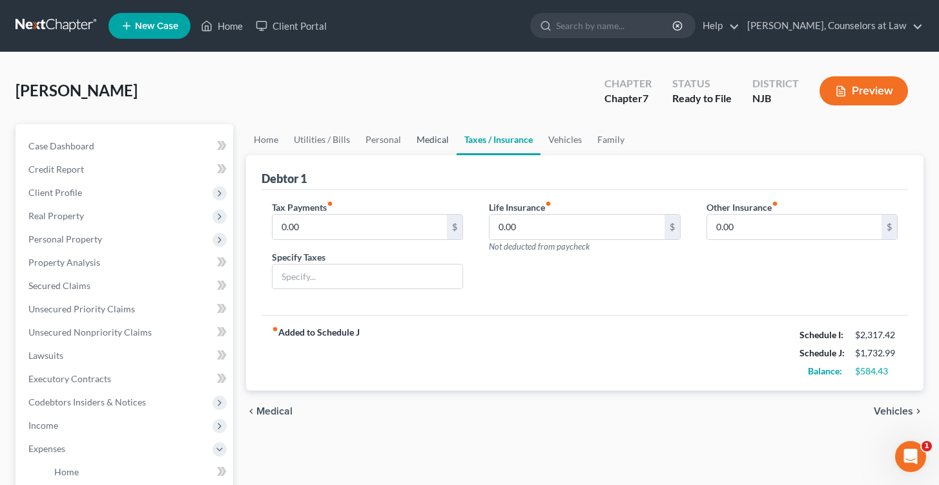
click at [425, 140] on link "Medical" at bounding box center [433, 139] width 48 height 31
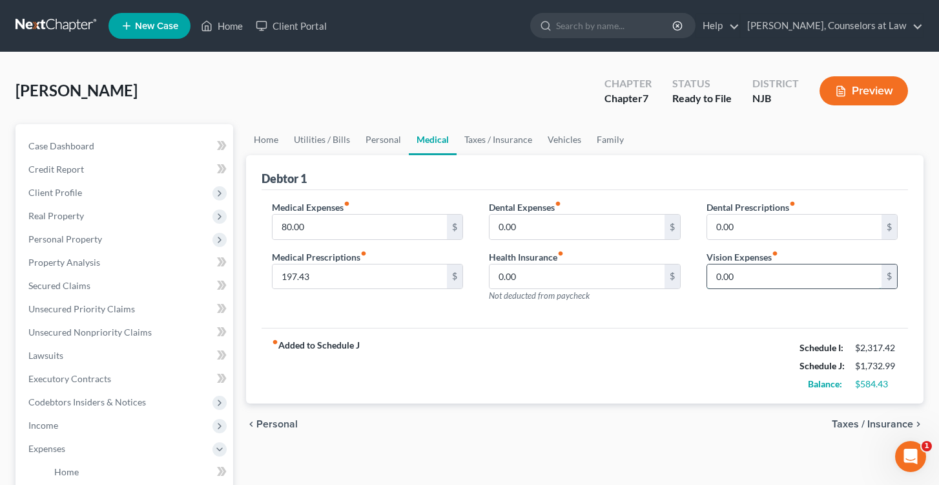
click at [753, 284] on input "0.00" at bounding box center [794, 276] width 175 height 25
drag, startPoint x: 744, startPoint y: 280, endPoint x: 700, endPoint y: 278, distance: 44.0
click at [700, 278] on div "Dental Prescriptions fiber_manual_record 0.00 $ Vision Expenses fiber_manual_re…" at bounding box center [803, 256] width 218 height 112
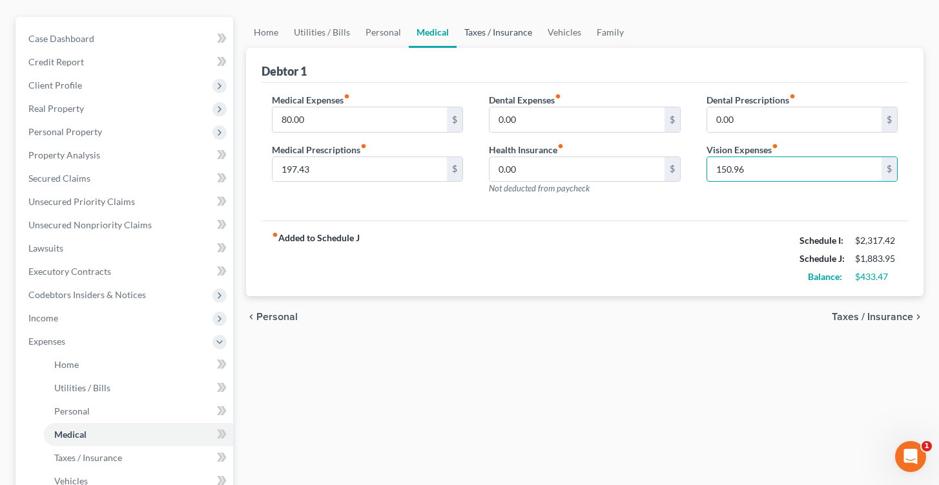
scroll to position [115, 0]
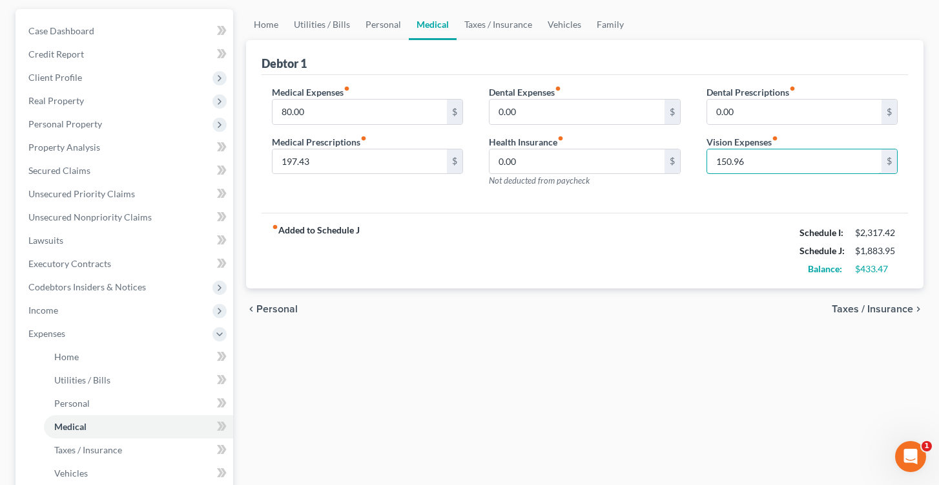
type input "150.96"
click at [899, 311] on span "Taxes / Insurance" at bounding box center [872, 309] width 81 height 10
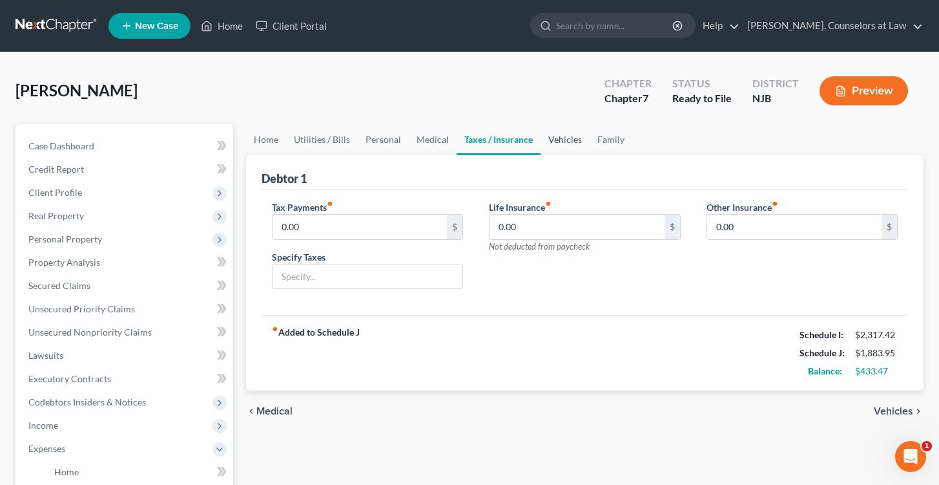
click at [559, 141] on link "Vehicles" at bounding box center [565, 139] width 49 height 31
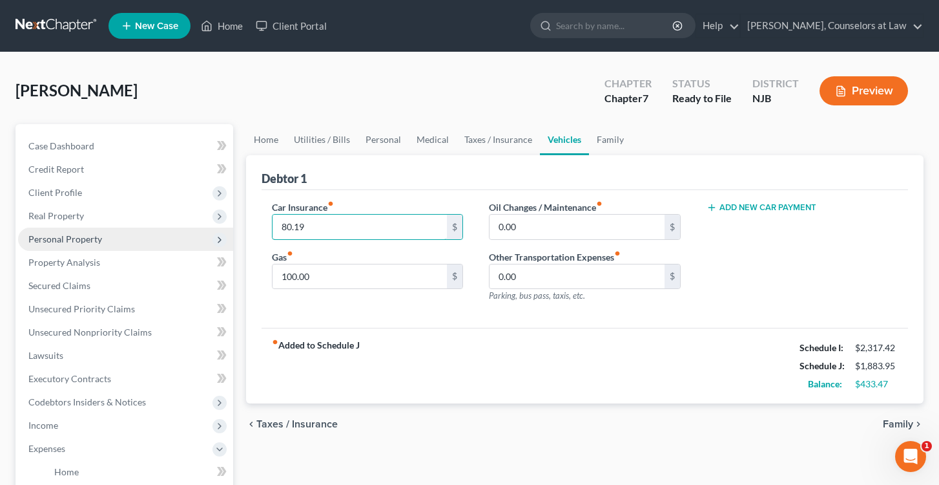
drag, startPoint x: 315, startPoint y: 228, endPoint x: 220, endPoint y: 227, distance: 95.0
click at [220, 227] on div "Petition Navigation Case Dashboard Payments Invoices Payments Payments Credit R…" at bounding box center [469, 462] width 921 height 676
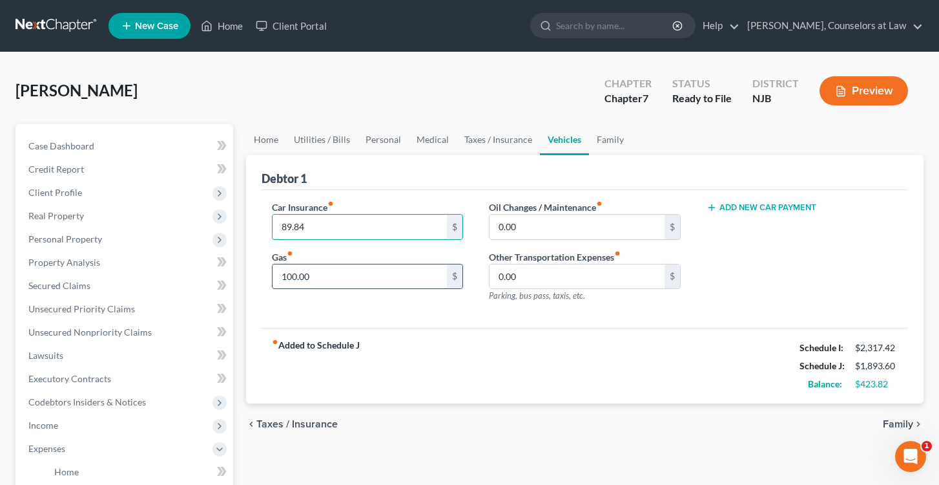
type input "89.84"
click at [341, 275] on input "100.00" at bounding box center [360, 276] width 175 height 25
click at [870, 92] on button "Preview" at bounding box center [864, 90] width 89 height 29
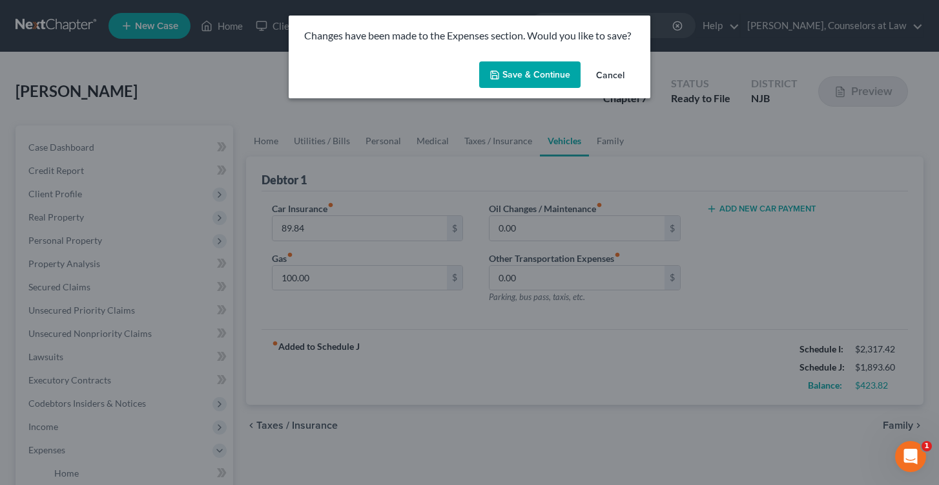
click at [539, 74] on button "Save & Continue" at bounding box center [529, 74] width 101 height 27
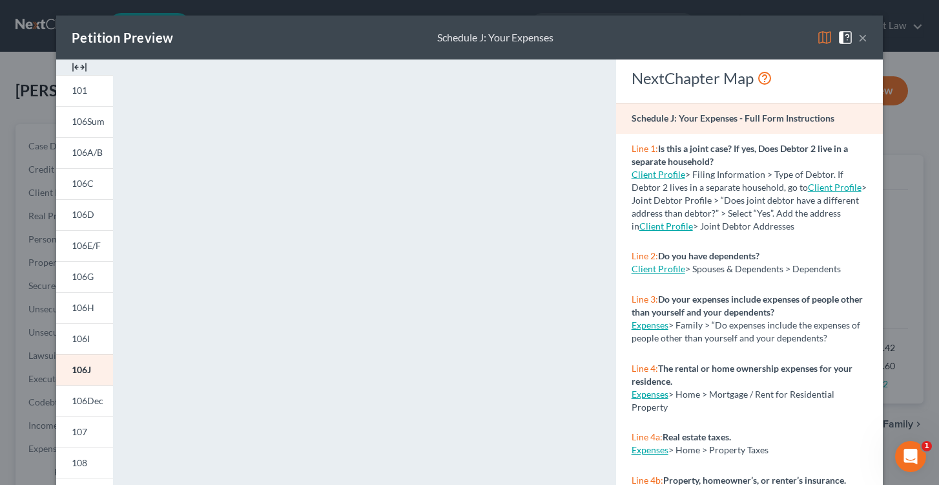
click at [865, 37] on button "×" at bounding box center [863, 38] width 9 height 16
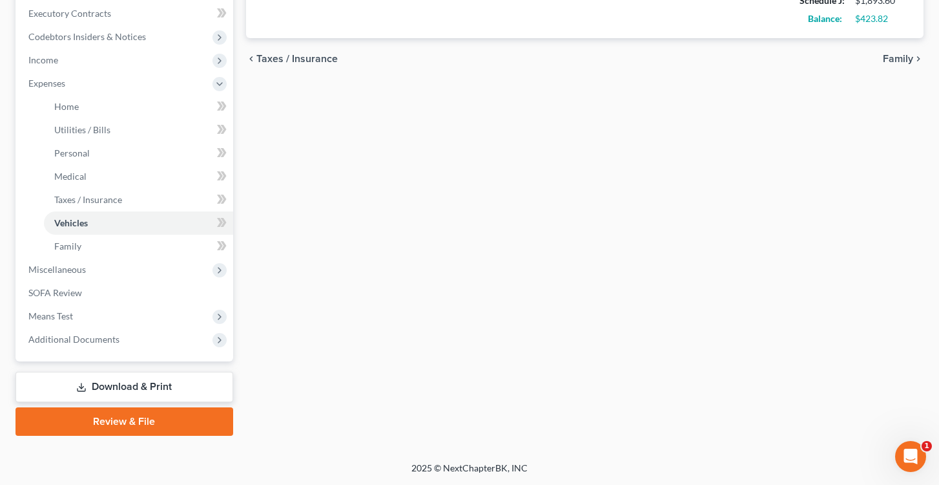
click at [154, 389] on link "Download & Print" at bounding box center [125, 386] width 218 height 30
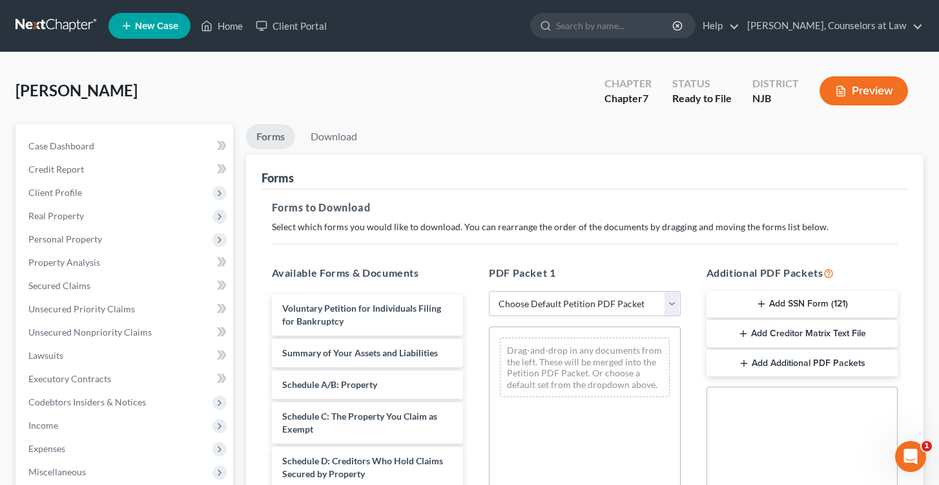
select select "0"
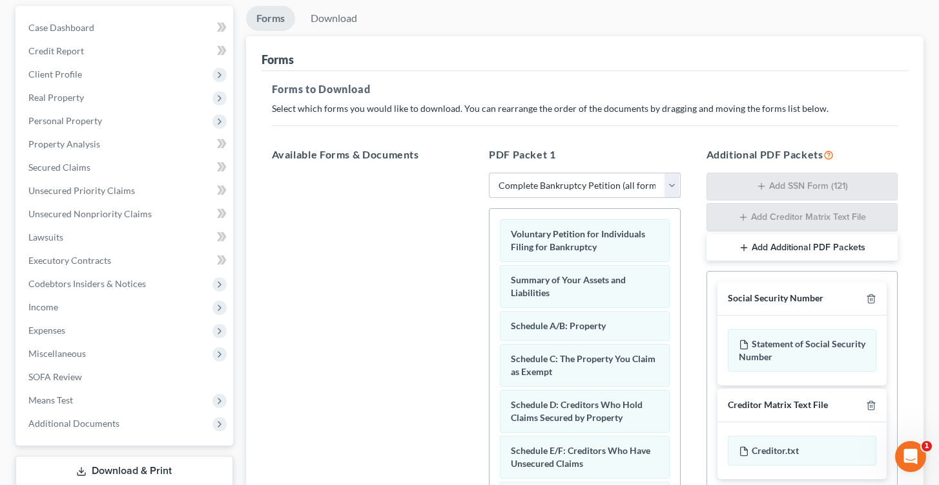
scroll to position [124, 0]
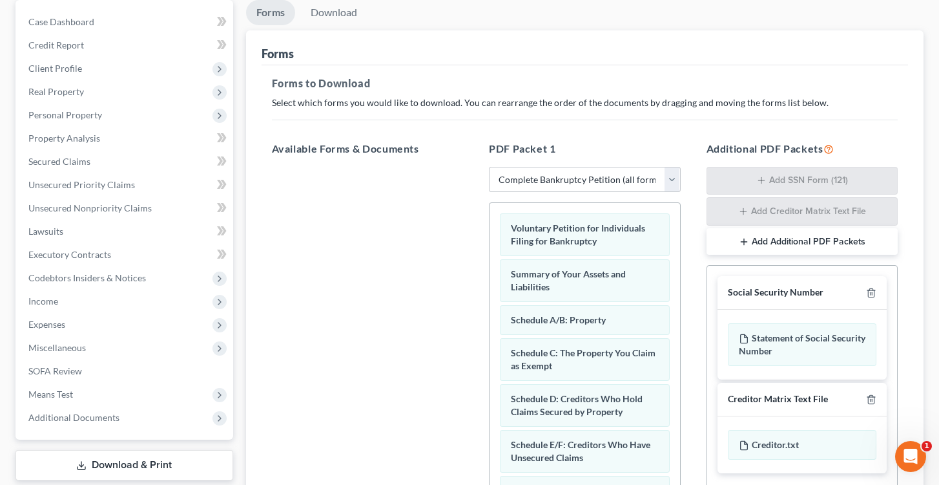
click at [871, 284] on div "Social Security Number" at bounding box center [803, 293] width 170 height 34
click at [871, 291] on icon "button" at bounding box center [871, 292] width 10 height 10
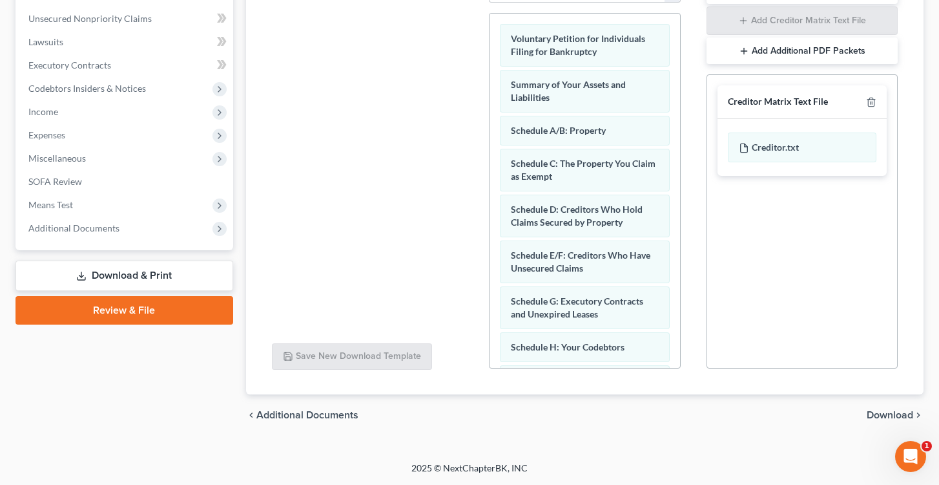
scroll to position [313, 0]
click at [899, 416] on span "Download" at bounding box center [890, 415] width 47 height 10
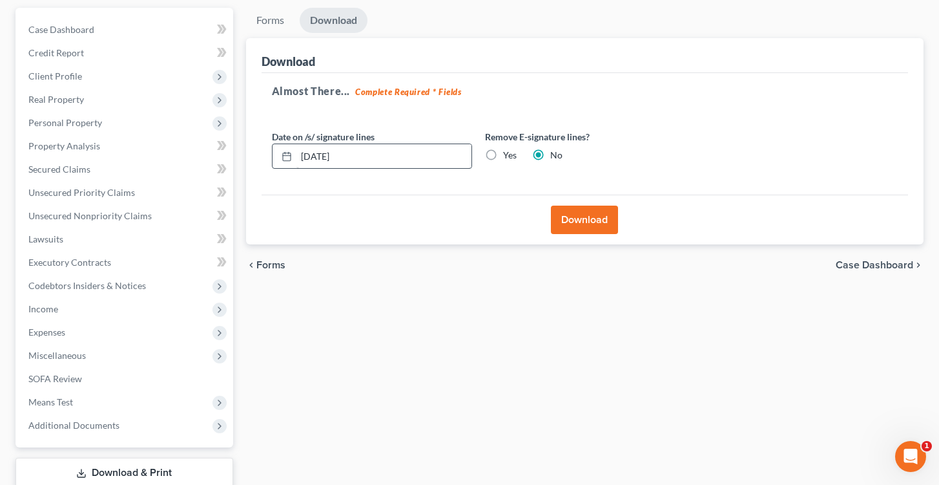
scroll to position [49, 0]
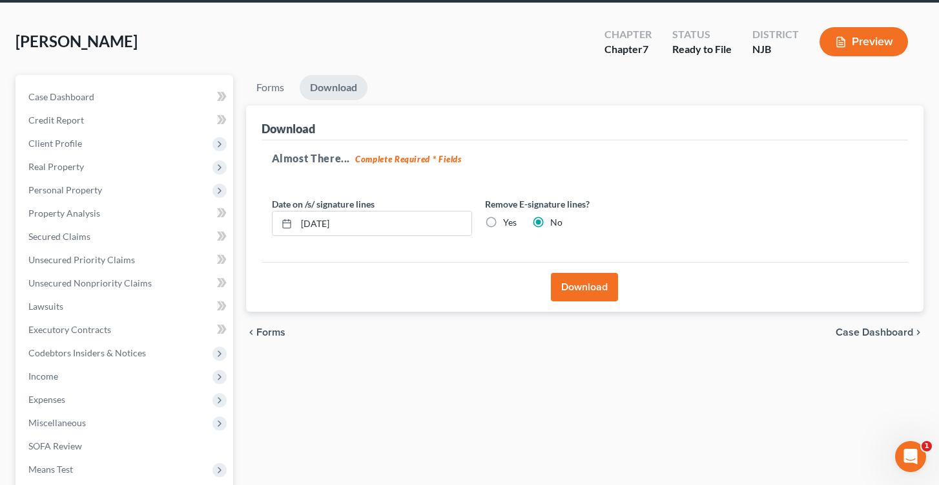
drag, startPoint x: 570, startPoint y: 287, endPoint x: 475, endPoint y: 235, distance: 108.4
click at [475, 235] on div "Download Almost There... Complete Required * Fields Date on /s/ signature lines…" at bounding box center [585, 208] width 678 height 207
click at [574, 293] on button "Download" at bounding box center [584, 287] width 67 height 28
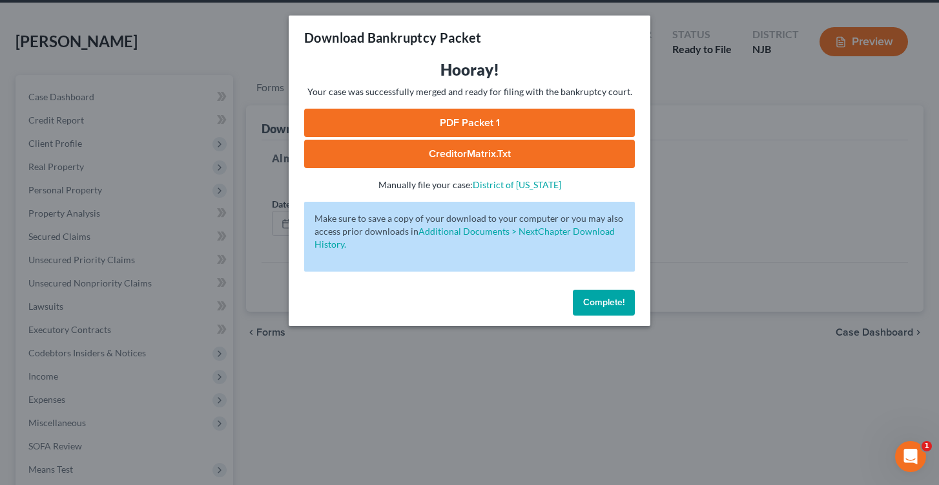
click at [468, 155] on link "CreditorMatrix.txt" at bounding box center [469, 154] width 331 height 28
click at [475, 123] on link "PDF Packet 1" at bounding box center [469, 123] width 331 height 28
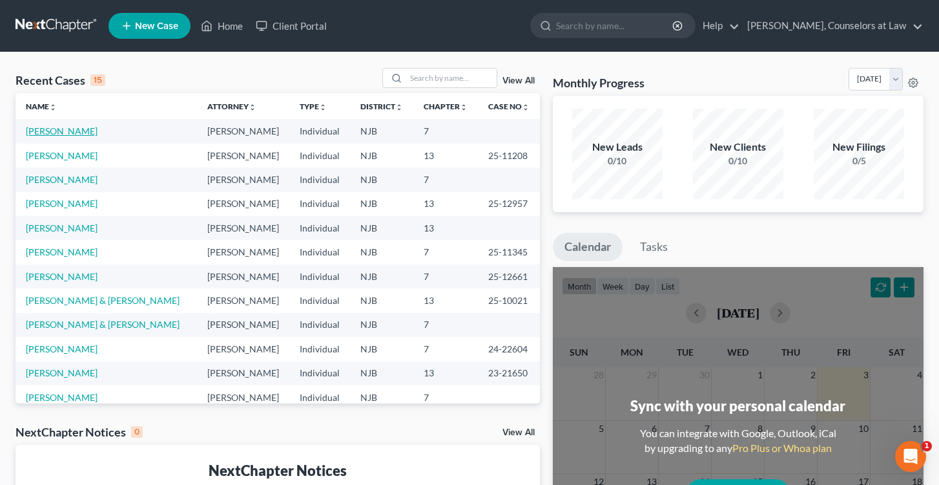
click at [57, 132] on link "[PERSON_NAME]" at bounding box center [62, 130] width 72 height 11
select select "0"
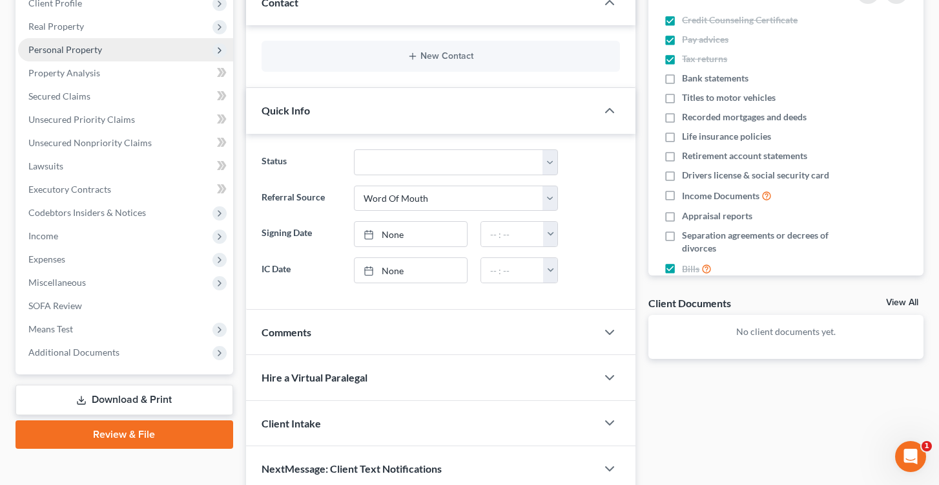
scroll to position [192, 0]
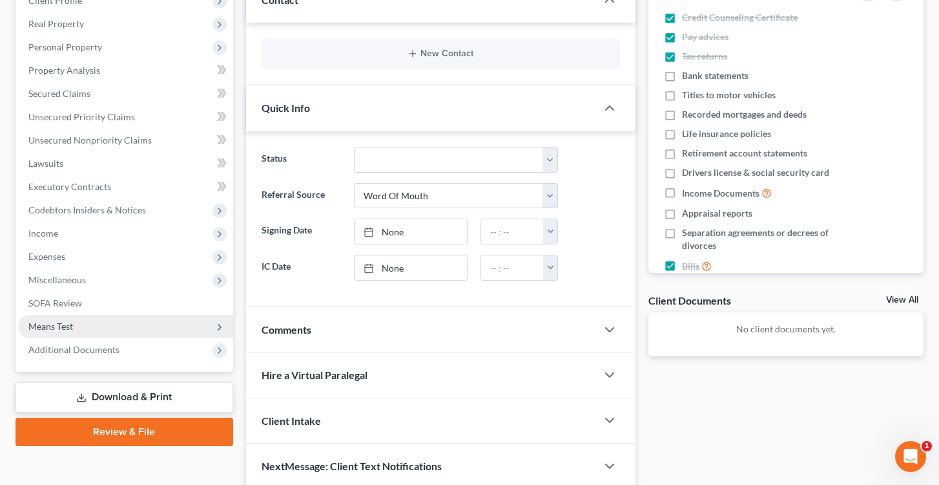
click at [65, 320] on span "Means Test" at bounding box center [50, 325] width 45 height 11
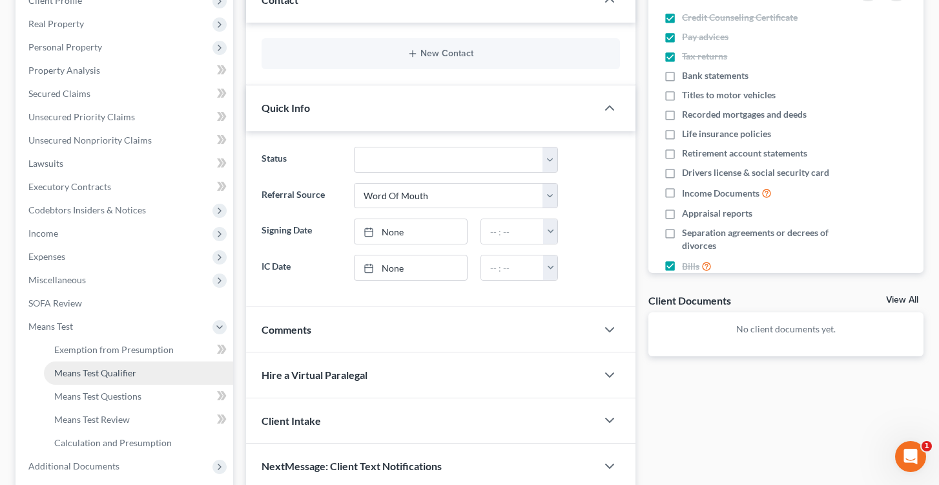
click at [76, 368] on span "Means Test Qualifier" at bounding box center [95, 372] width 82 height 11
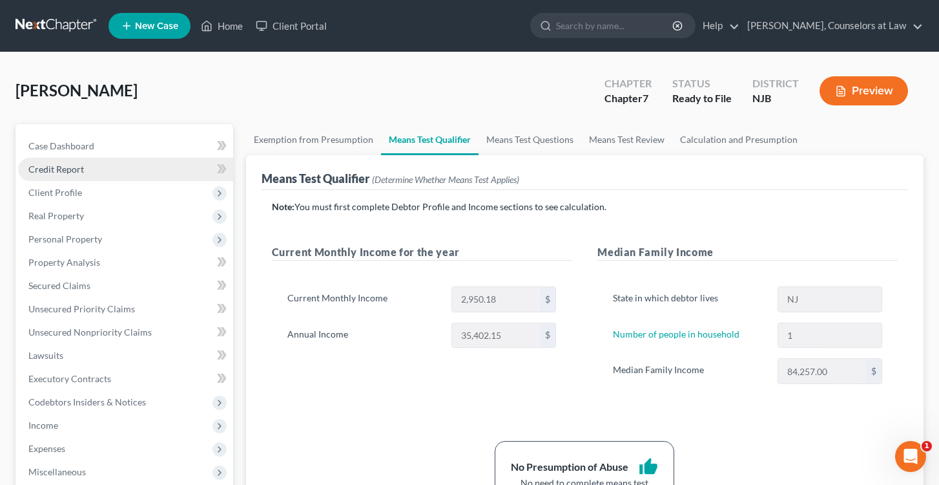
click at [71, 169] on span "Credit Report" at bounding box center [56, 168] width 56 height 11
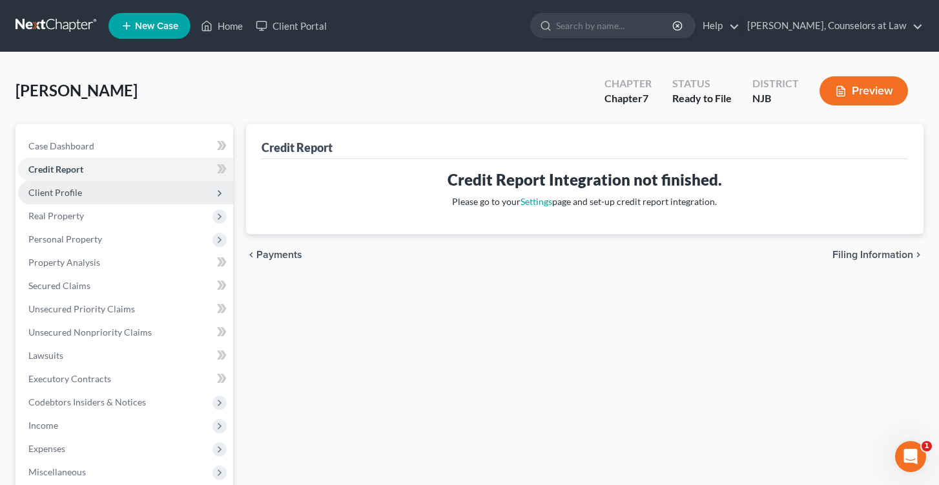
click at [71, 194] on span "Client Profile" at bounding box center [55, 192] width 54 height 11
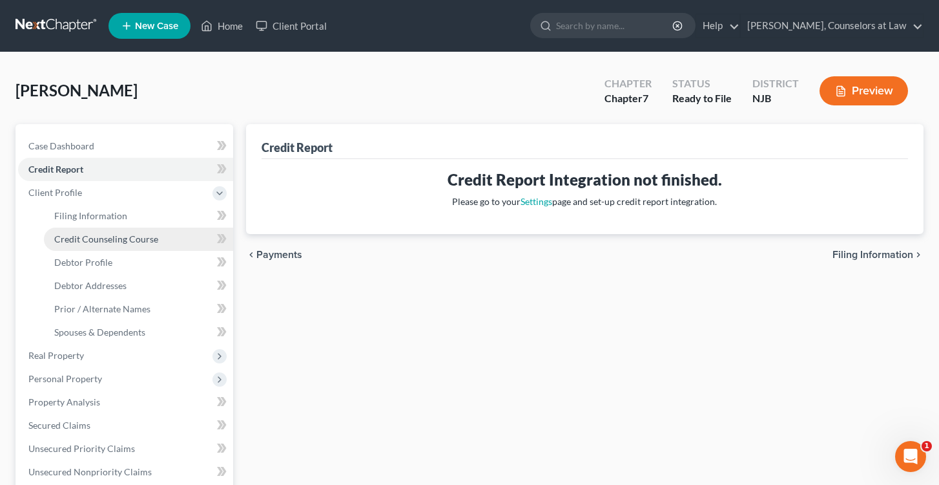
click at [92, 240] on span "Credit Counseling Course" at bounding box center [106, 238] width 104 height 11
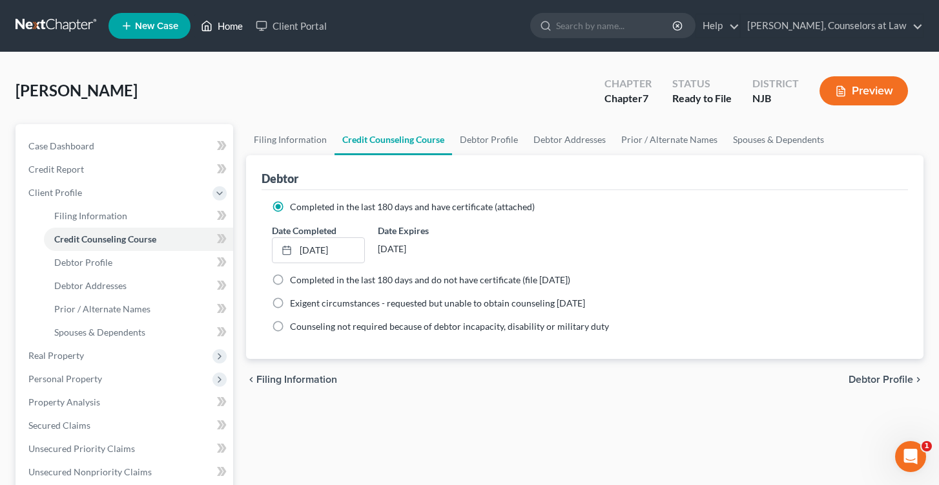
click at [218, 26] on link "Home" at bounding box center [221, 25] width 55 height 23
